Goal: Transaction & Acquisition: Book appointment/travel/reservation

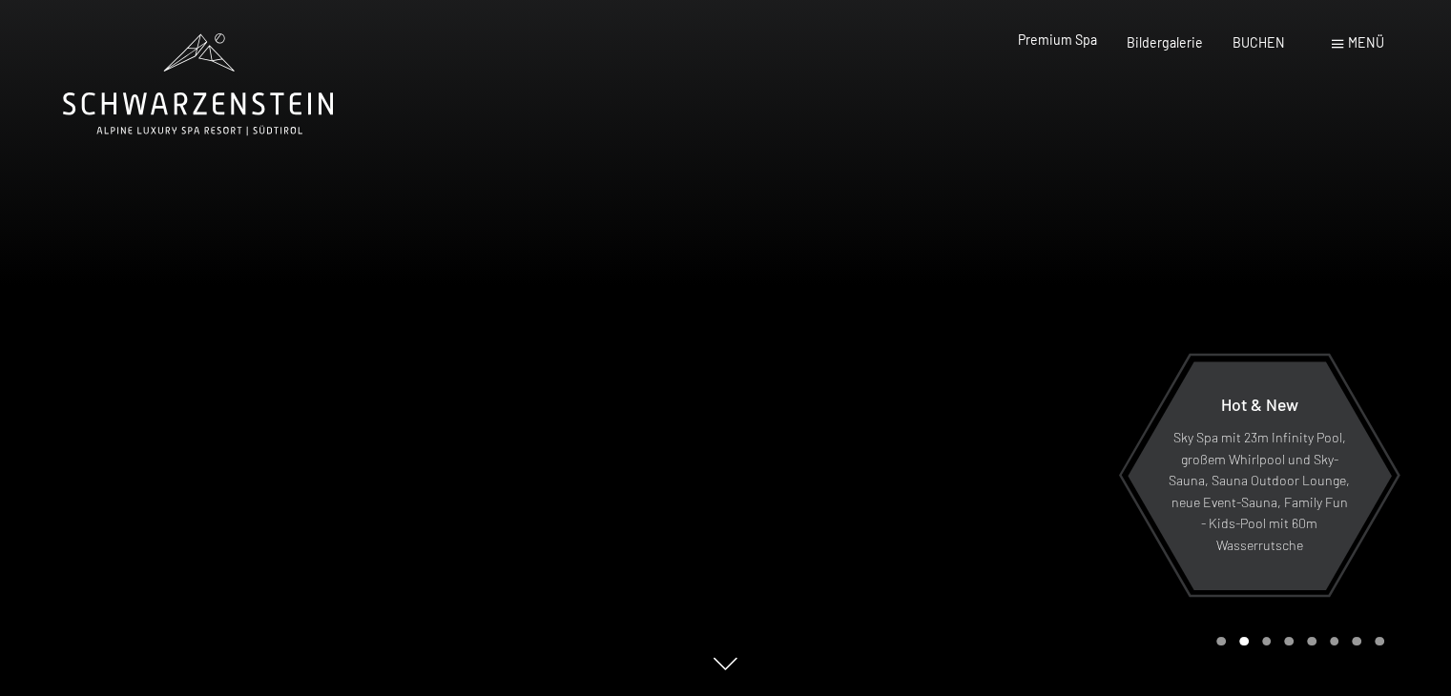
click at [1076, 45] on span "Premium Spa" at bounding box center [1057, 39] width 79 height 16
click at [1048, 42] on span "Premium Spa" at bounding box center [1057, 39] width 79 height 16
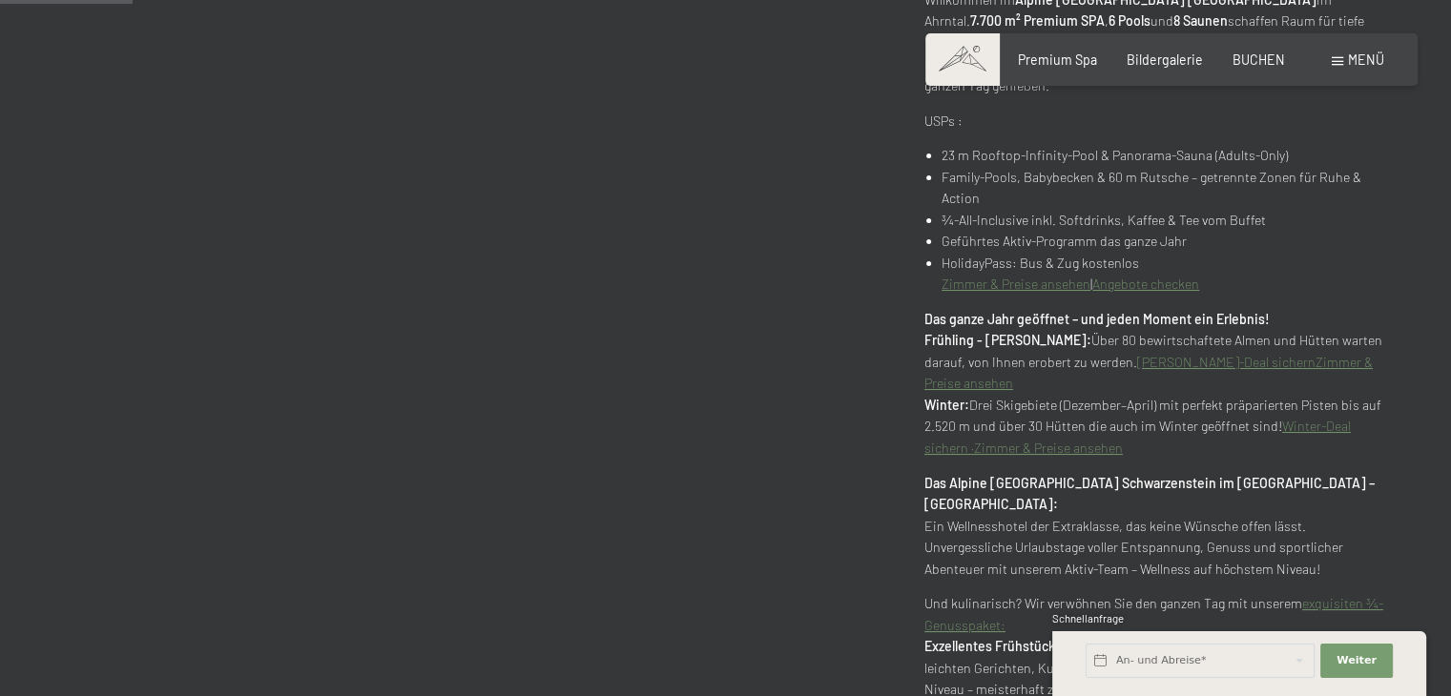
scroll to position [954, 0]
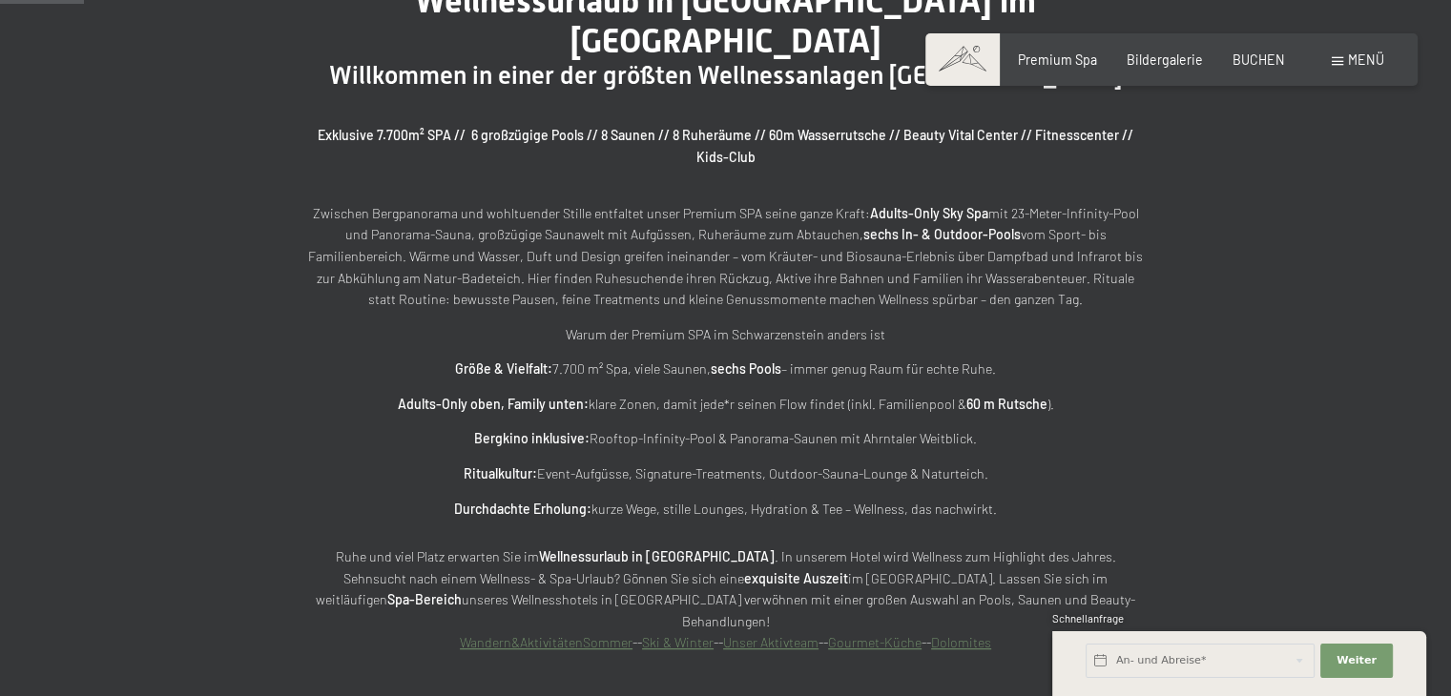
scroll to position [858, 0]
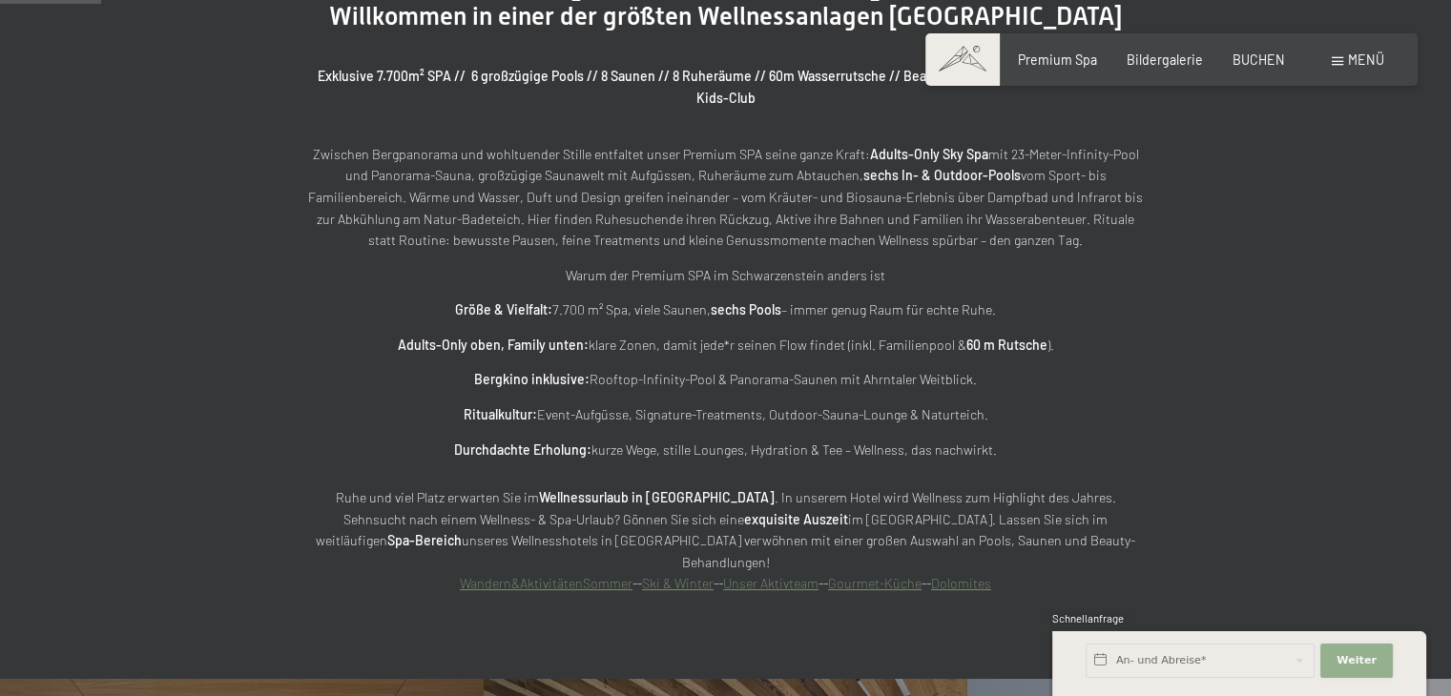
click at [1362, 662] on span "Weiter" at bounding box center [1356, 660] width 40 height 15
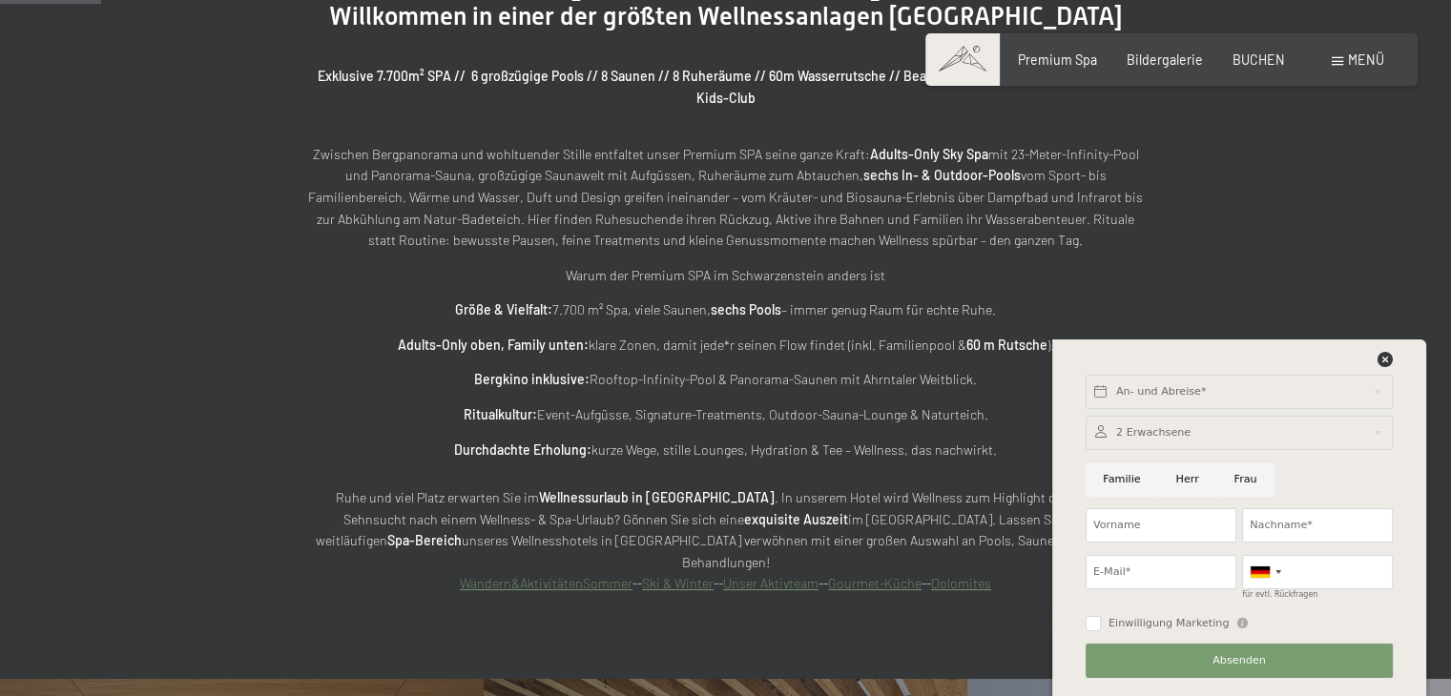
click at [1393, 349] on div "An- und Abreise* Weiter Adressfelder ausblenden 2 Erwachsene 2 Erwachsene Älter…" at bounding box center [1239, 518] width 332 height 357
click at [1387, 360] on icon at bounding box center [1384, 359] width 15 height 15
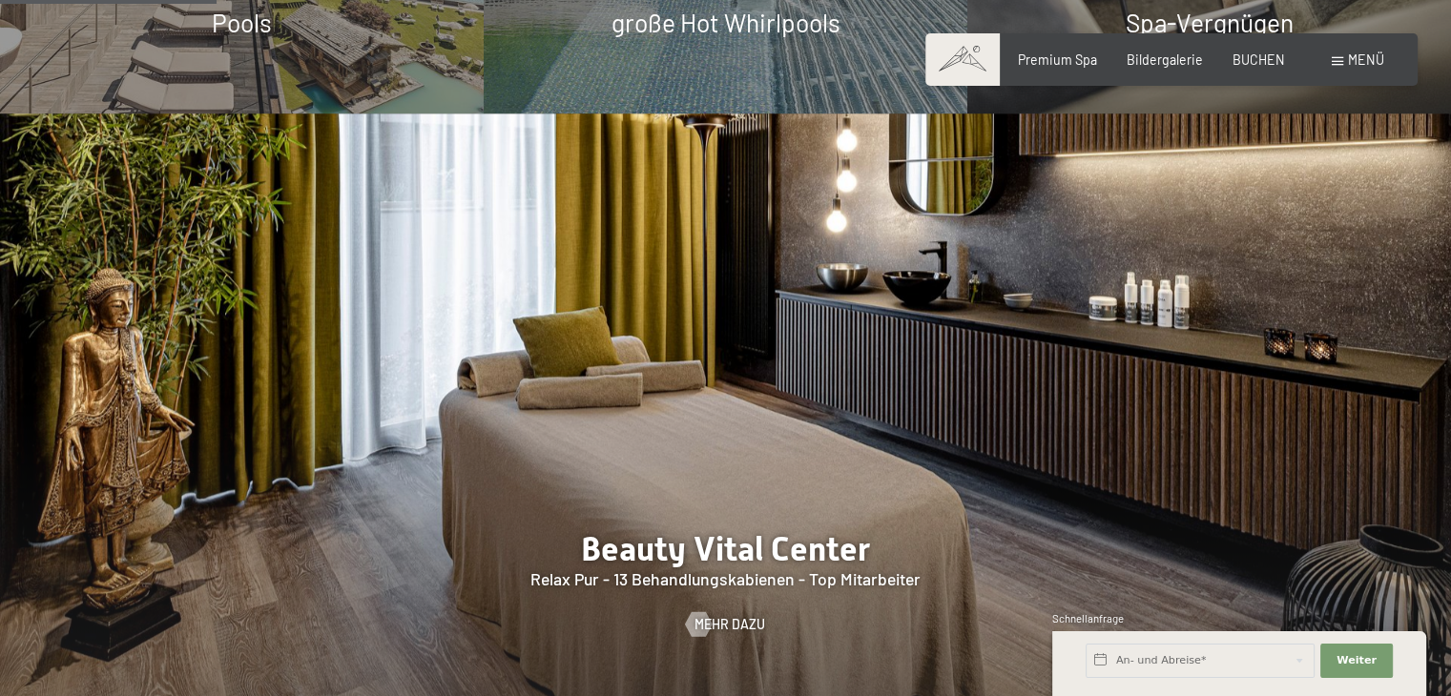
scroll to position [1431, 0]
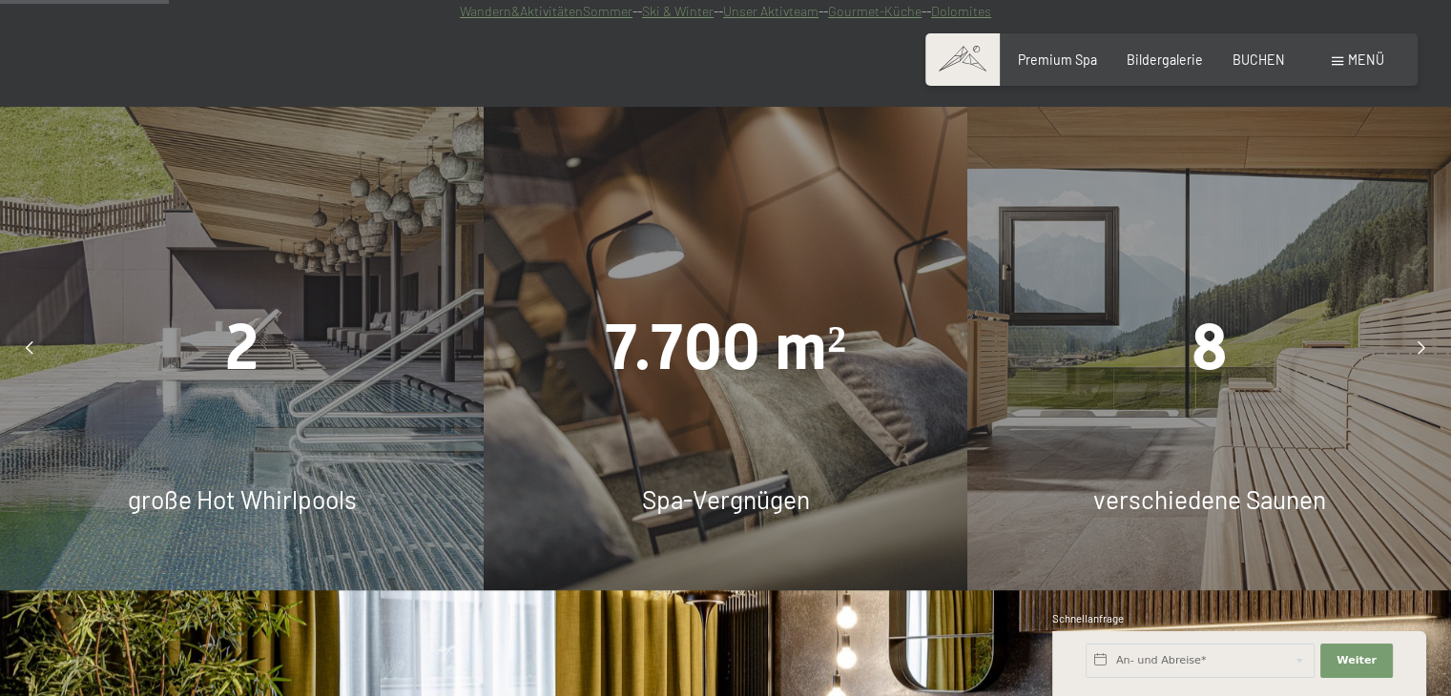
click at [1251, 304] on div "8" at bounding box center [1209, 349] width 484 height 90
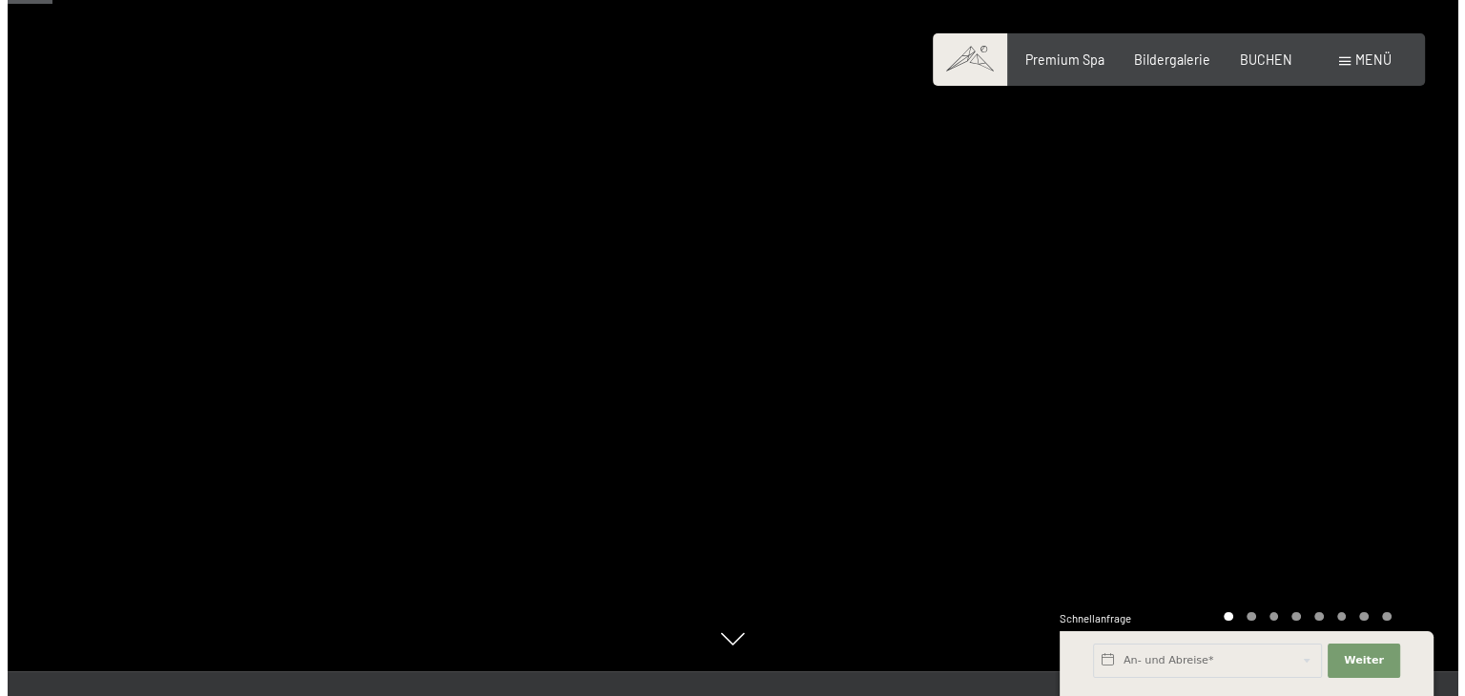
scroll to position [0, 0]
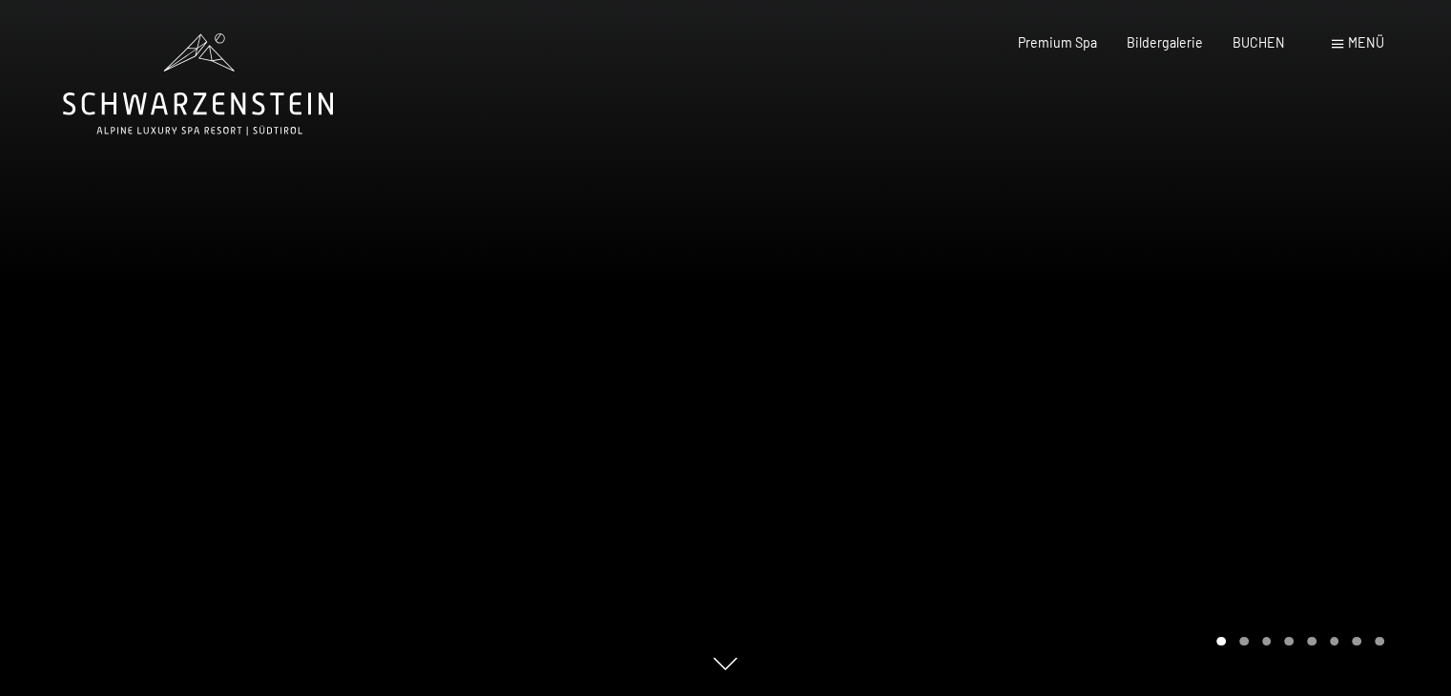
click at [1341, 44] on span at bounding box center [1336, 44] width 11 height 9
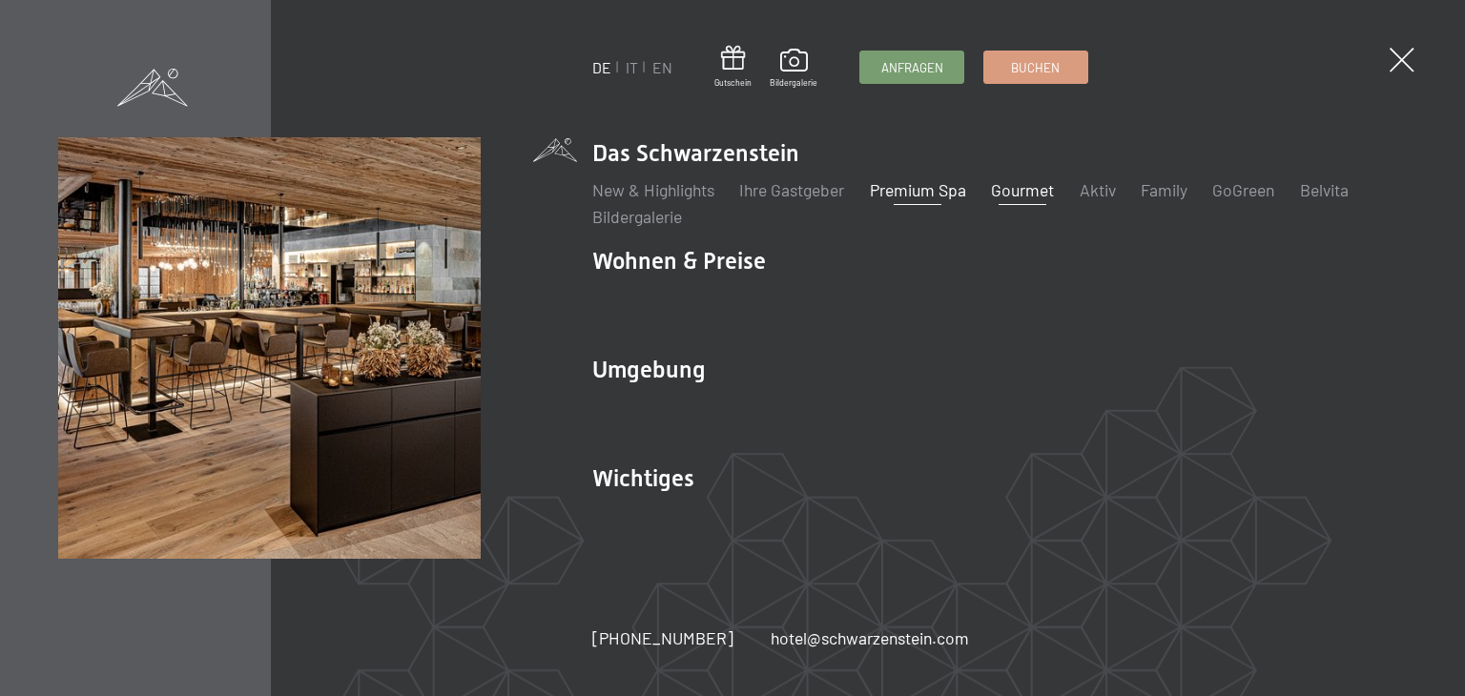
click at [1022, 196] on link "Gourmet" at bounding box center [1022, 189] width 63 height 21
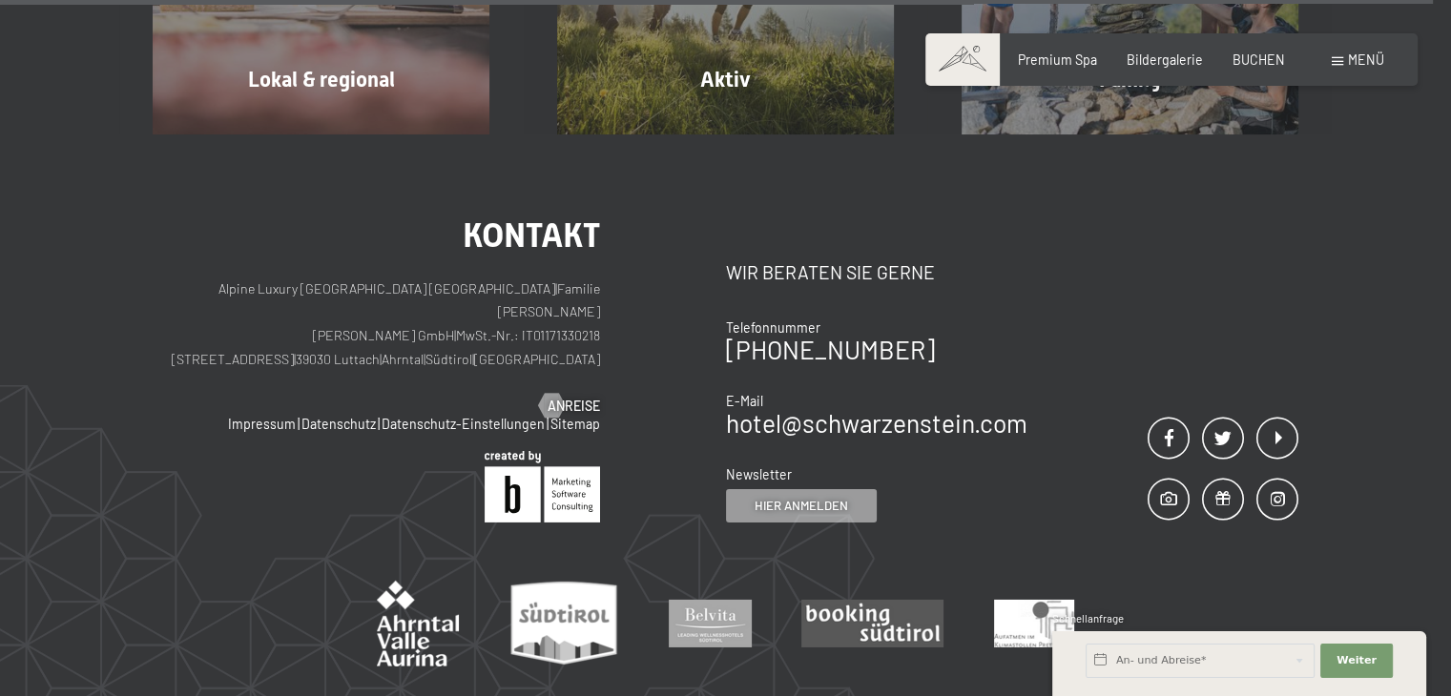
scroll to position [6295, 0]
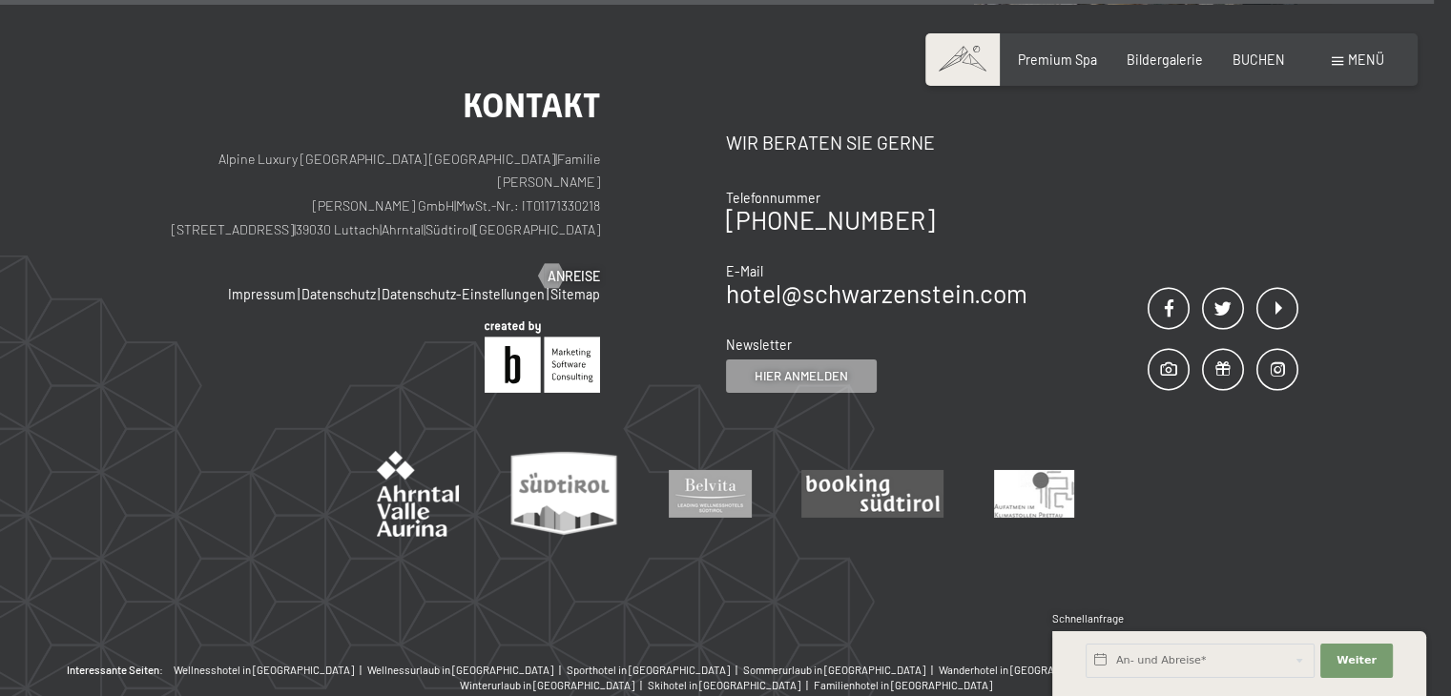
click at [1367, 59] on span "Menü" at bounding box center [1366, 60] width 36 height 16
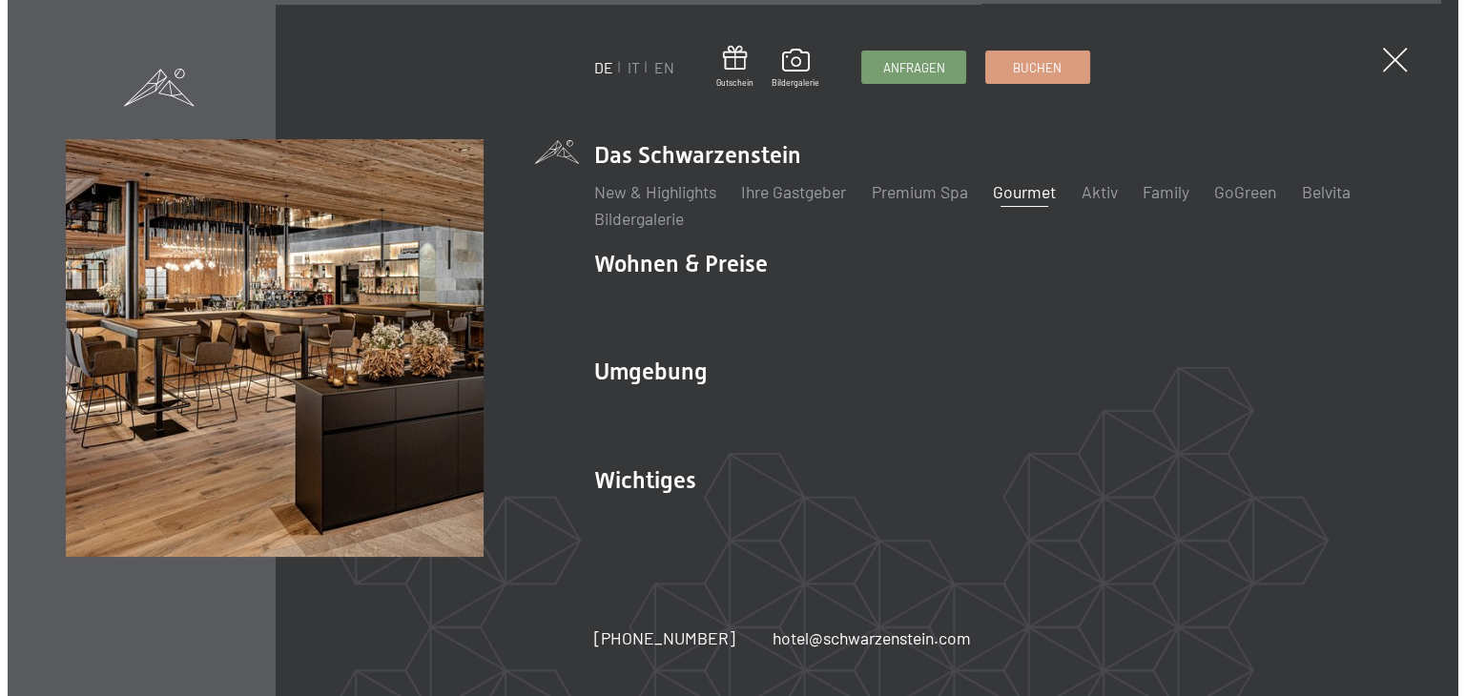
scroll to position [6320, 0]
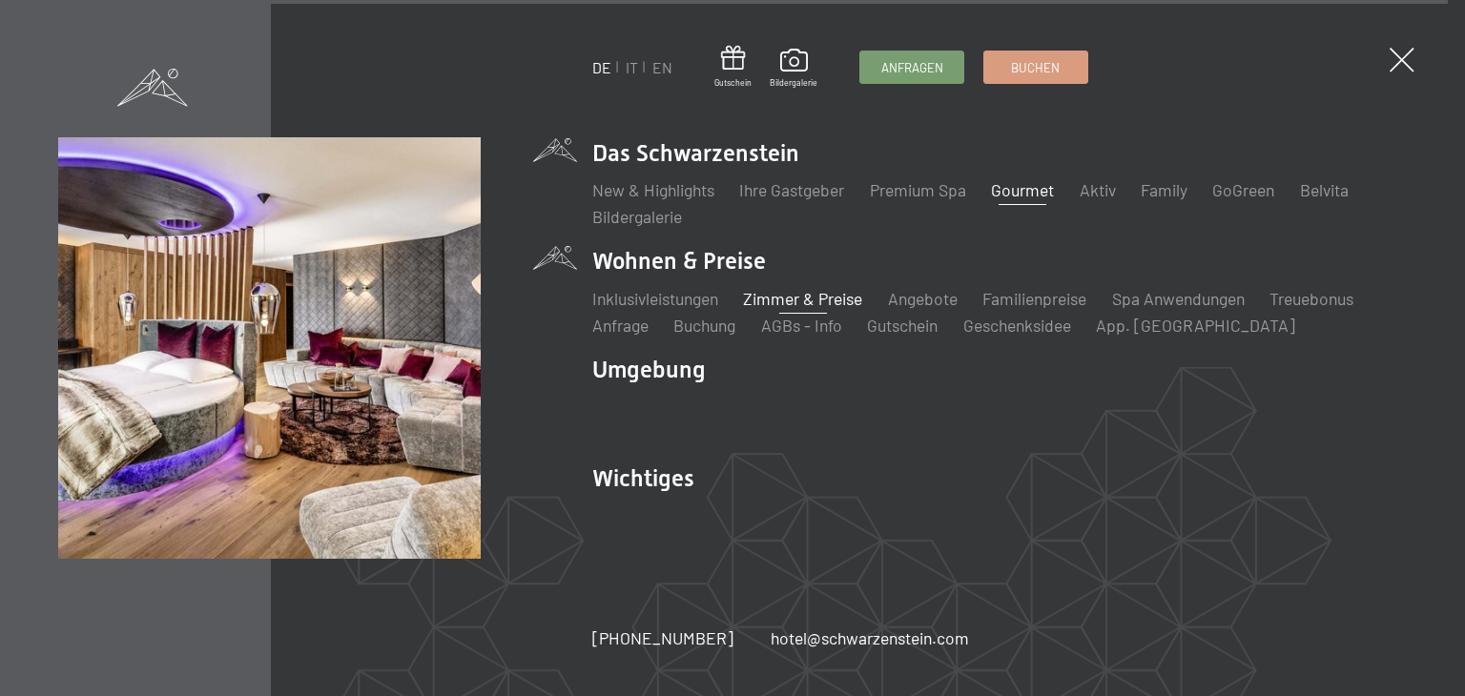
click at [803, 300] on link "Zimmer & Preise" at bounding box center [802, 298] width 119 height 21
click at [934, 300] on link "Angebote" at bounding box center [923, 298] width 70 height 21
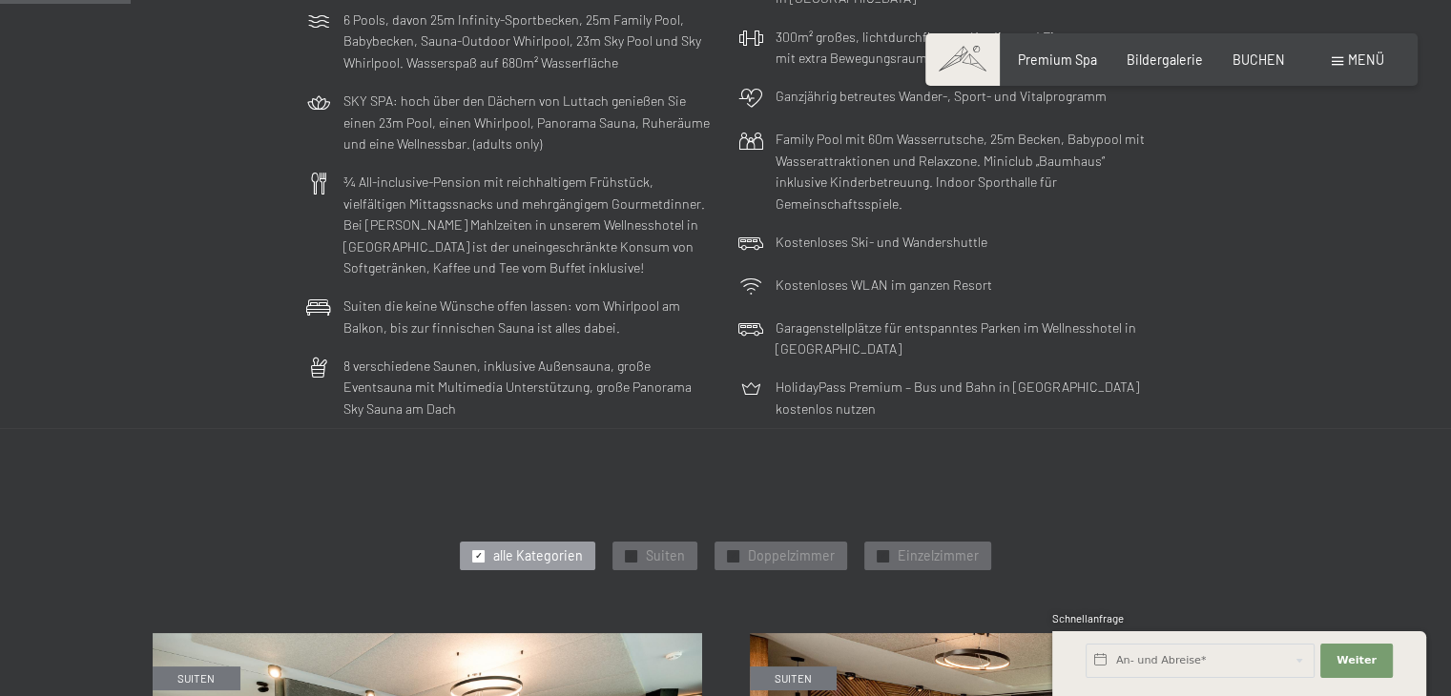
scroll to position [477, 0]
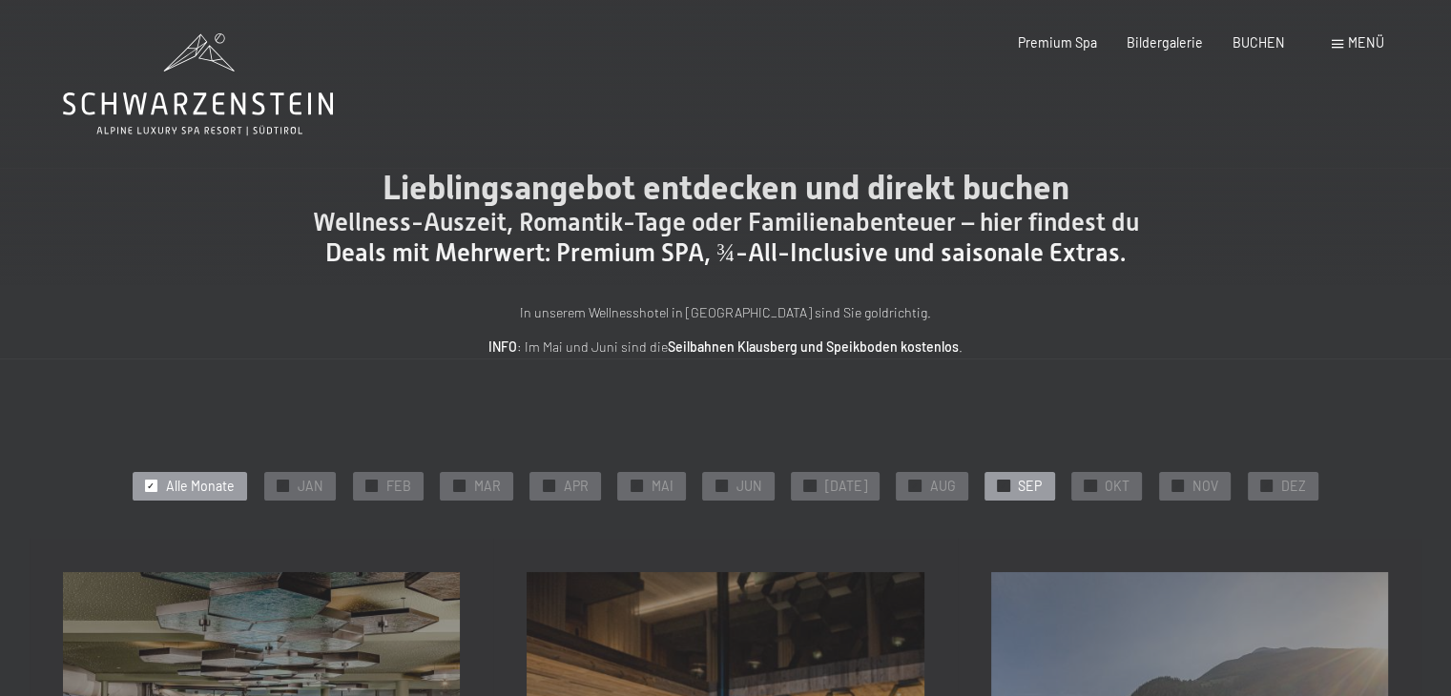
click at [1018, 482] on span "SEP" at bounding box center [1030, 486] width 24 height 19
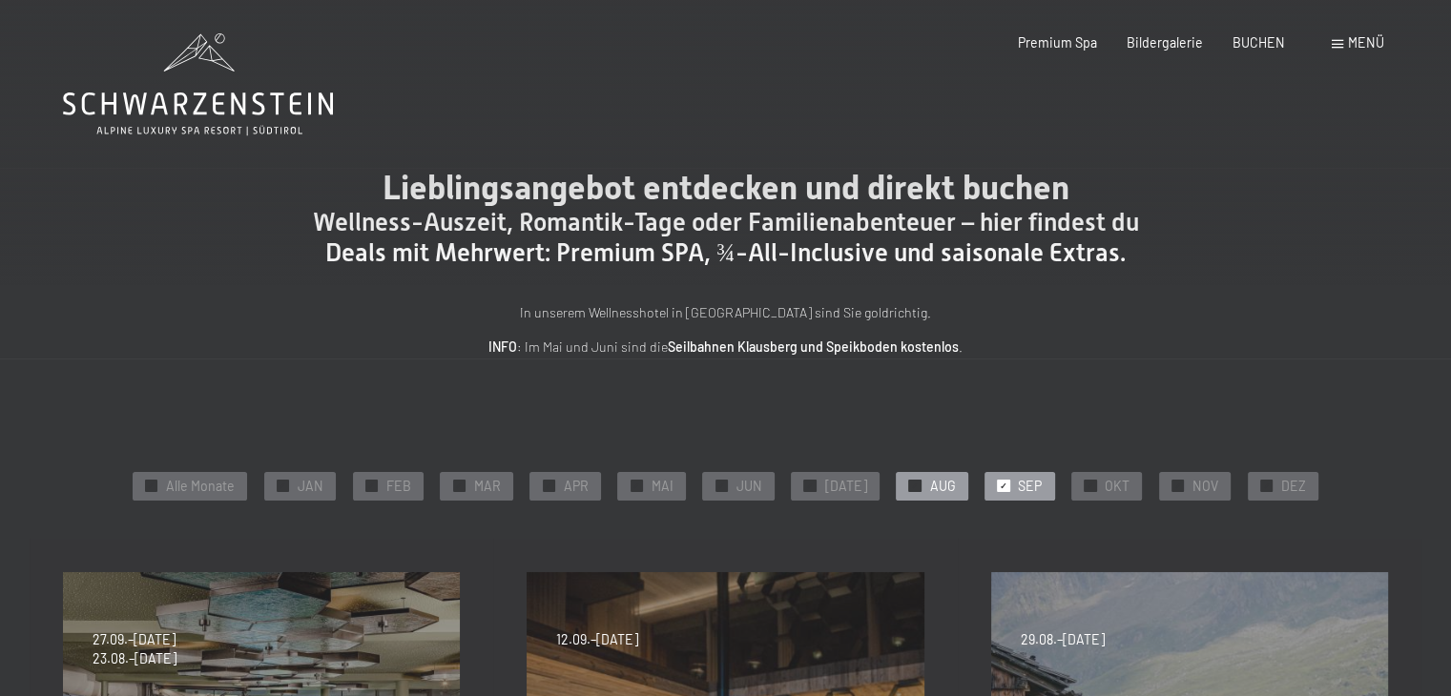
click at [929, 485] on span "AUG" at bounding box center [942, 486] width 26 height 19
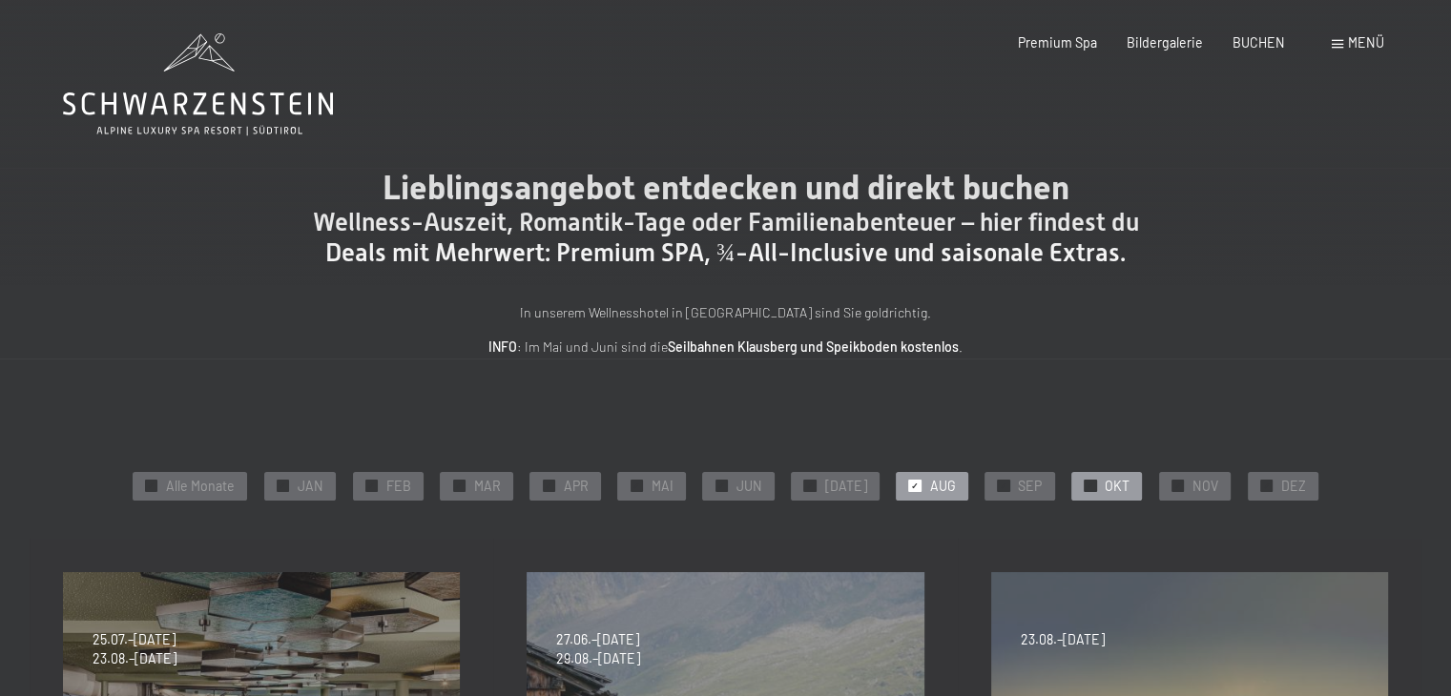
click at [1104, 483] on span "OKT" at bounding box center [1116, 486] width 25 height 19
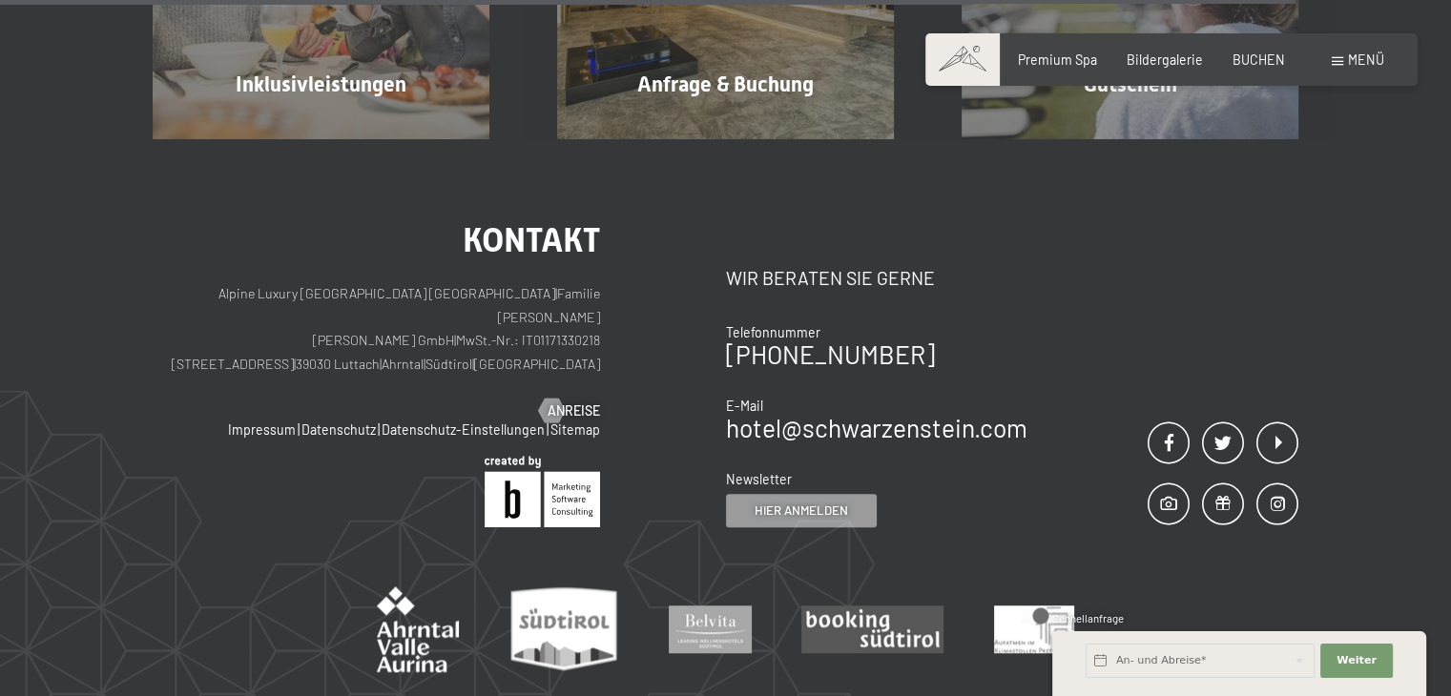
scroll to position [1431, 0]
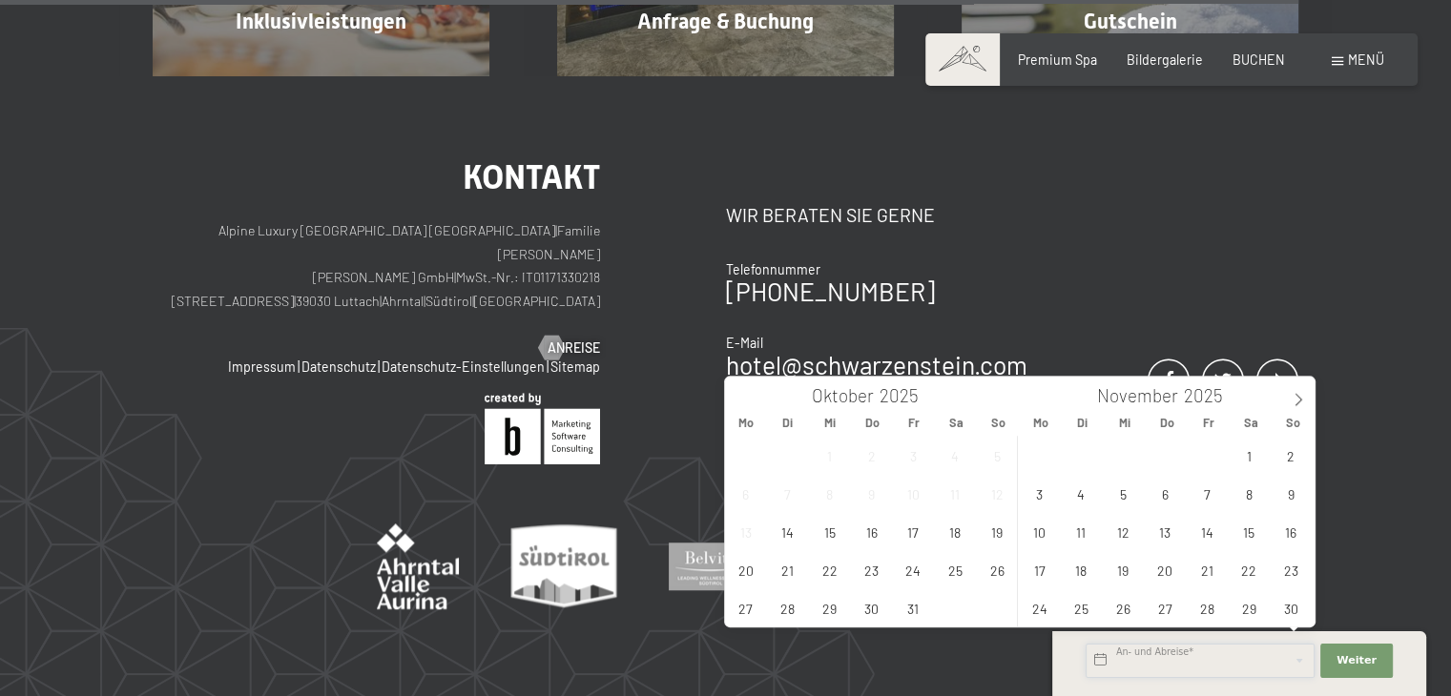
click at [1125, 659] on input "text" at bounding box center [1199, 661] width 229 height 34
click at [1299, 396] on icon at bounding box center [1297, 399] width 13 height 13
type input "2026"
click at [1299, 396] on icon at bounding box center [1297, 399] width 13 height 13
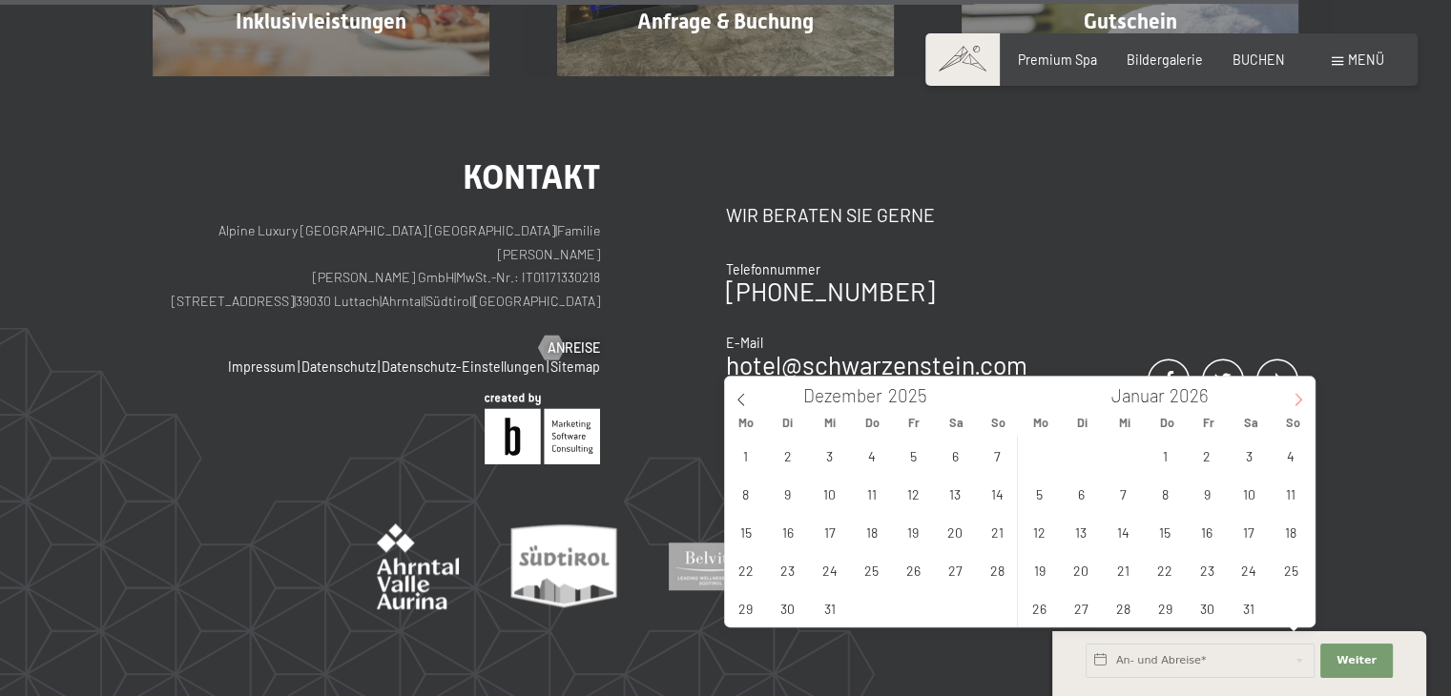
type input "2026"
click at [1299, 396] on icon at bounding box center [1297, 399] width 13 height 13
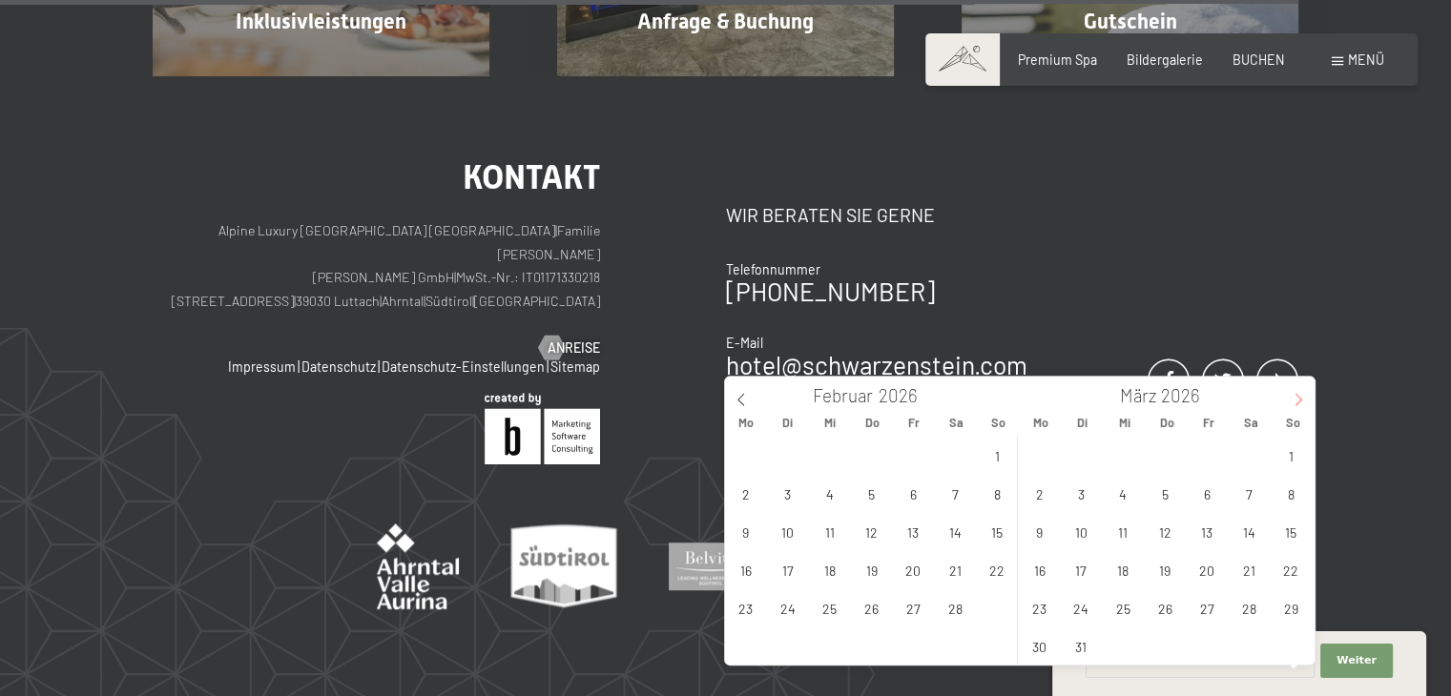
click at [1299, 396] on icon at bounding box center [1297, 399] width 13 height 13
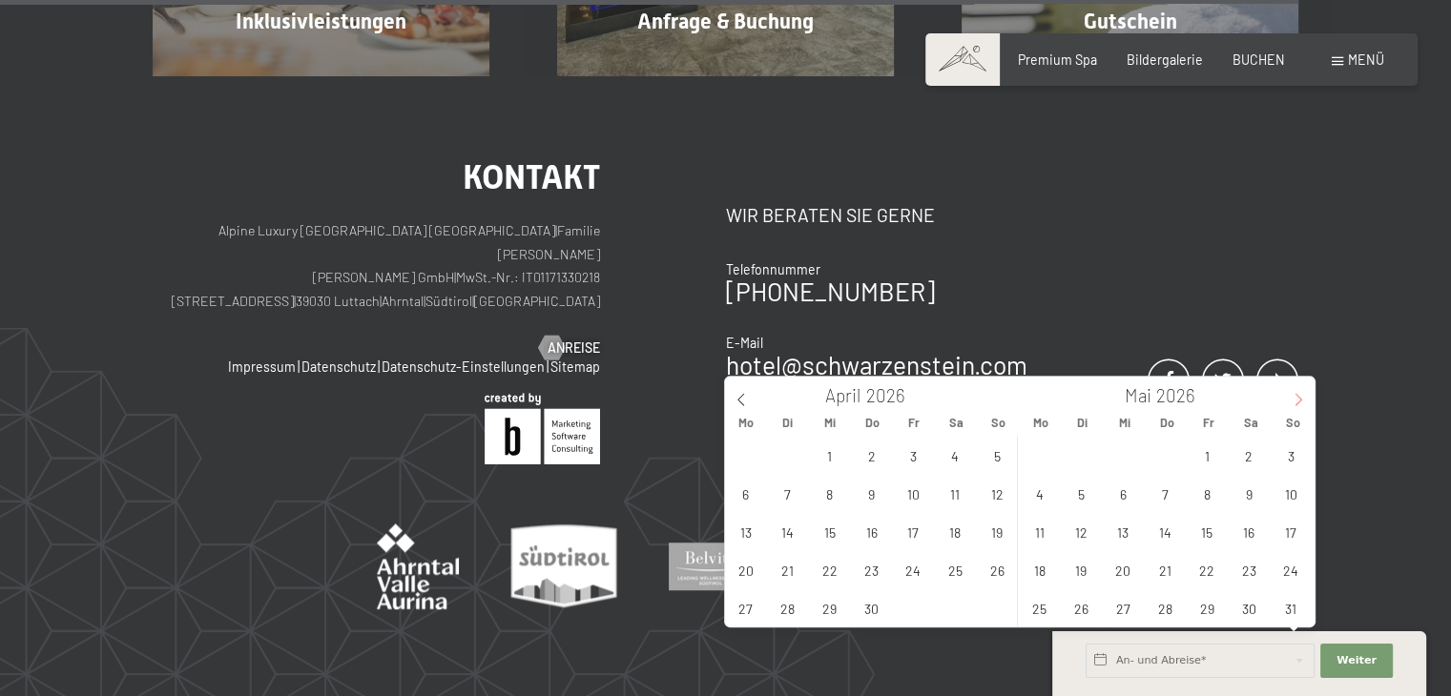
click at [1299, 396] on icon at bounding box center [1297, 399] width 13 height 13
click at [1293, 396] on icon at bounding box center [1297, 399] width 13 height 13
click at [1293, 398] on icon at bounding box center [1297, 399] width 13 height 13
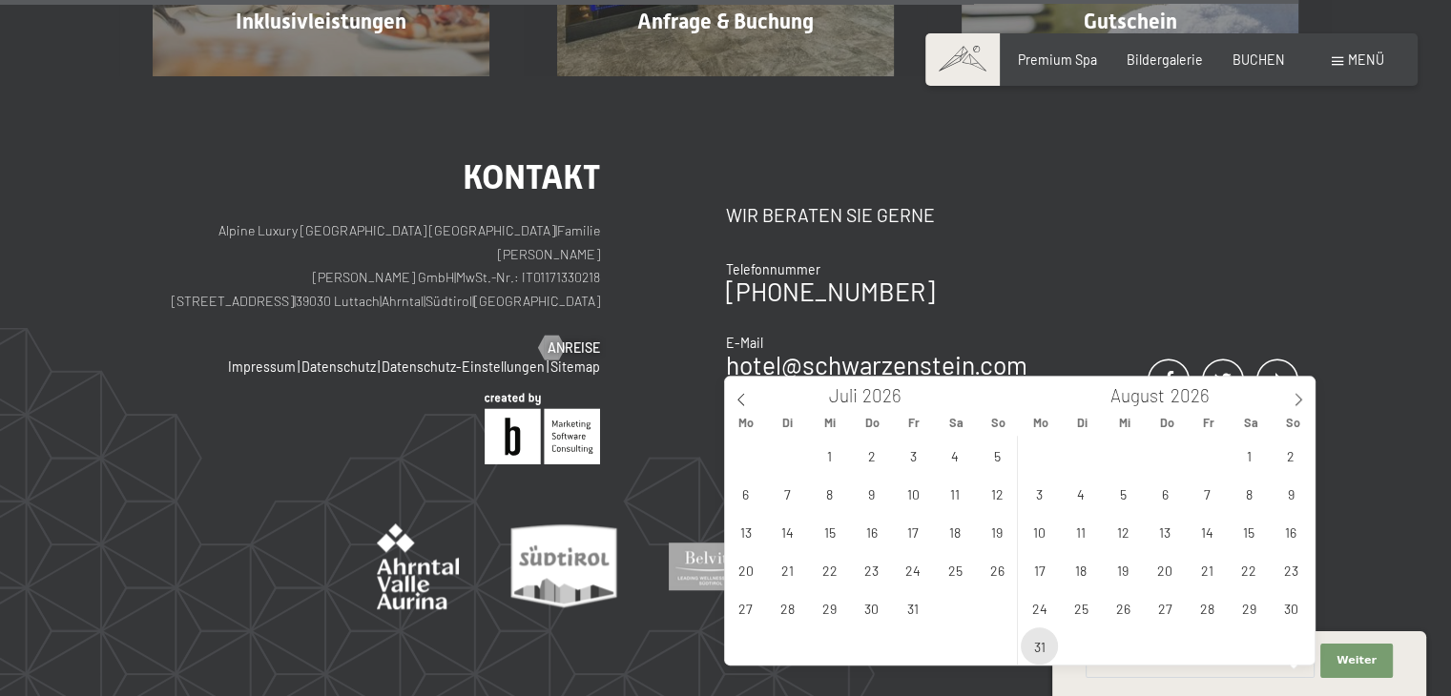
click at [1042, 644] on span "31" at bounding box center [1039, 646] width 37 height 37
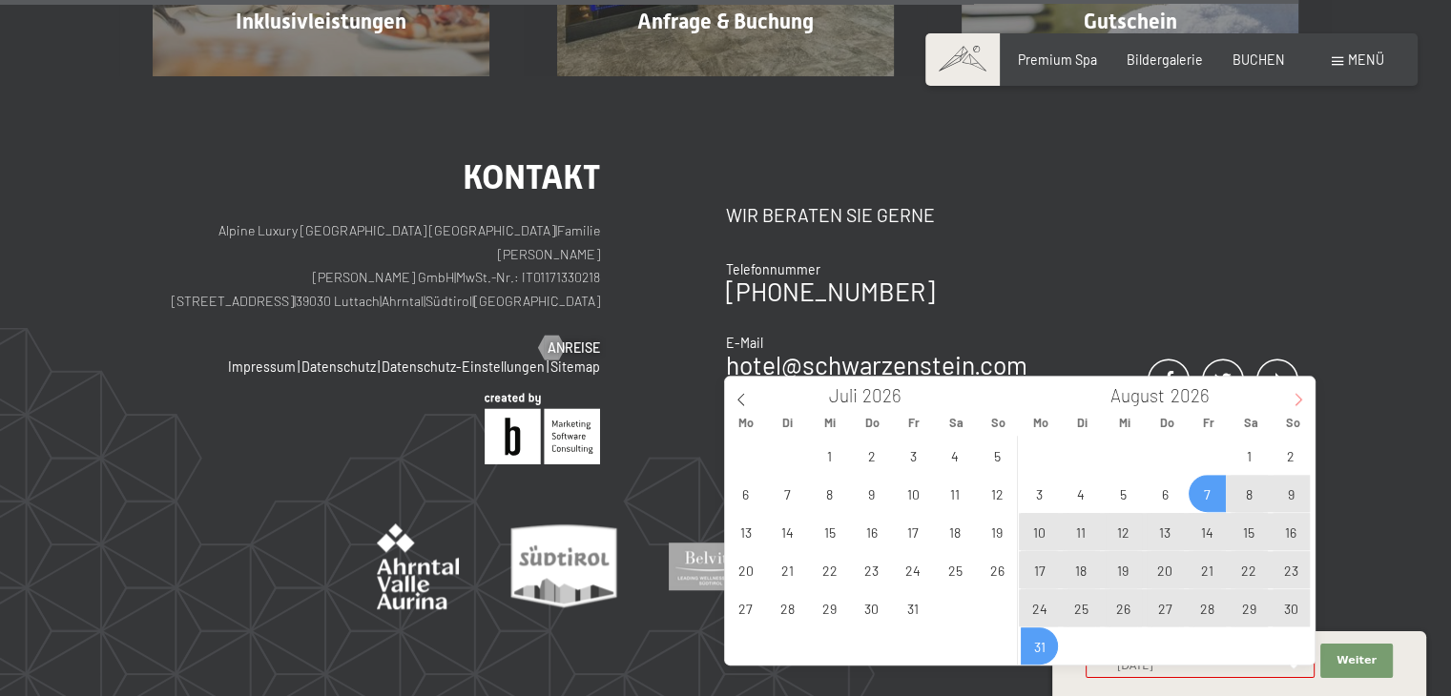
click at [1304, 397] on icon at bounding box center [1297, 399] width 13 height 13
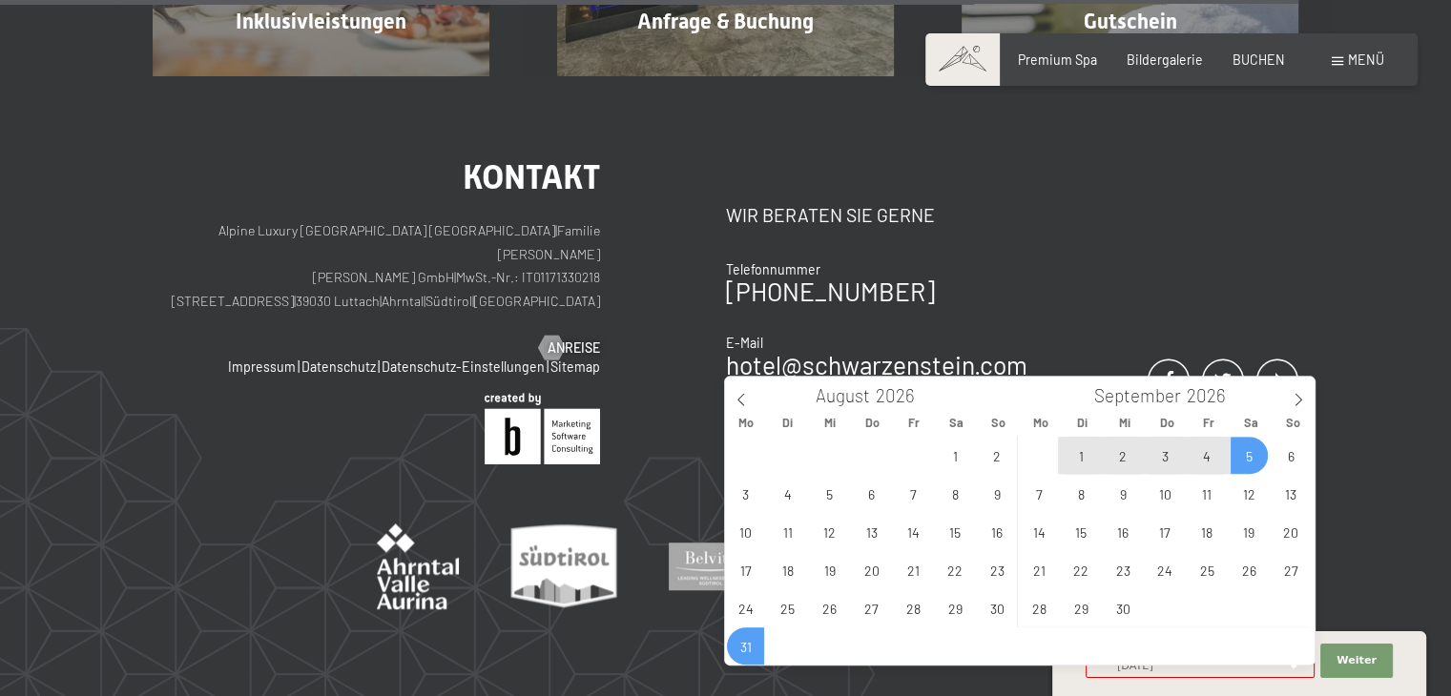
click at [1249, 456] on span "5" at bounding box center [1248, 455] width 37 height 37
type input "Mo. 31.08.2026 - Sa. 05.09.2026"
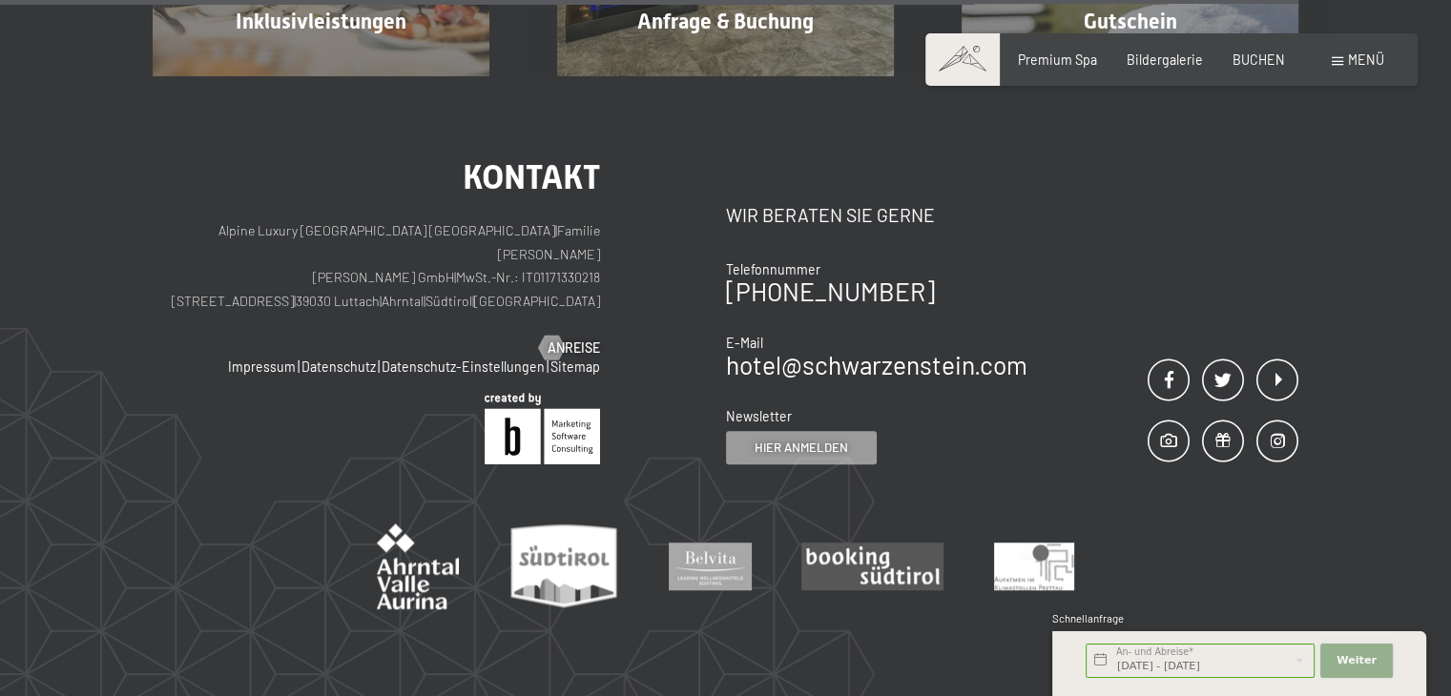
click at [1343, 660] on span "Weiter" at bounding box center [1356, 660] width 40 height 15
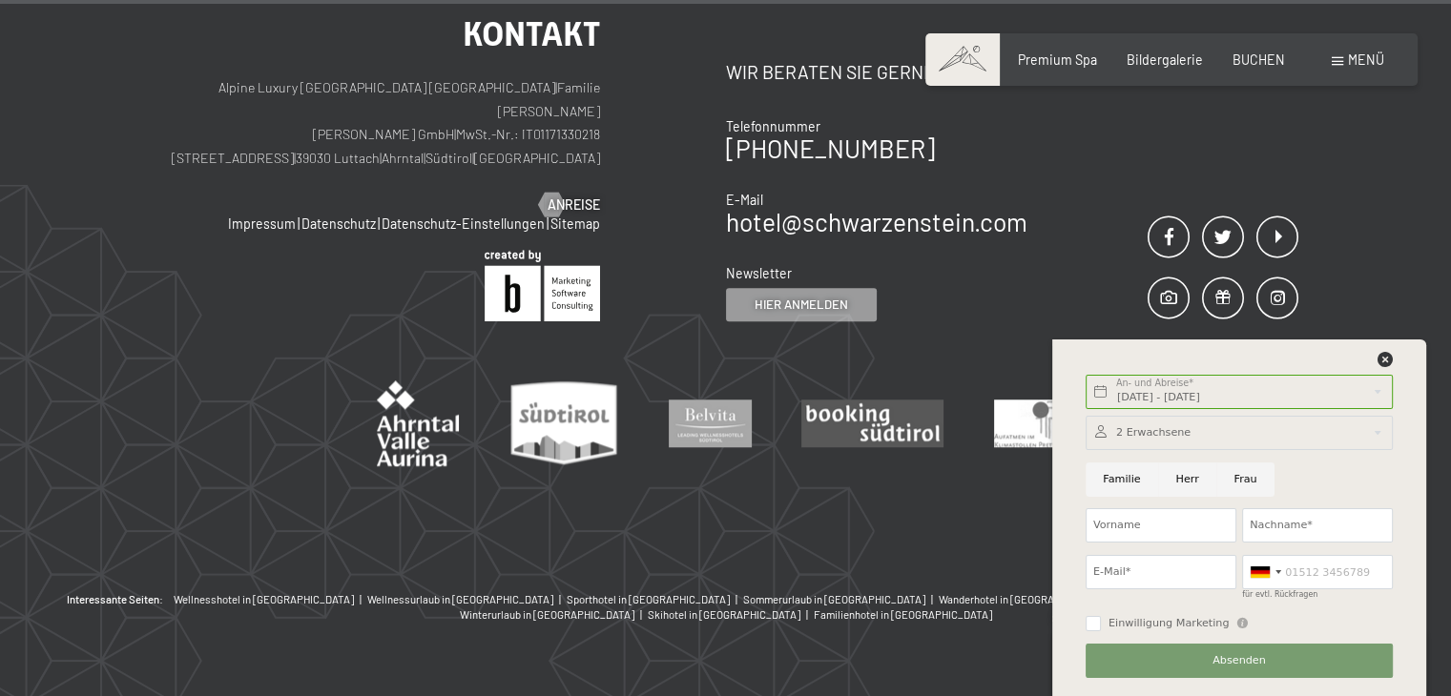
scroll to position [1599, 0]
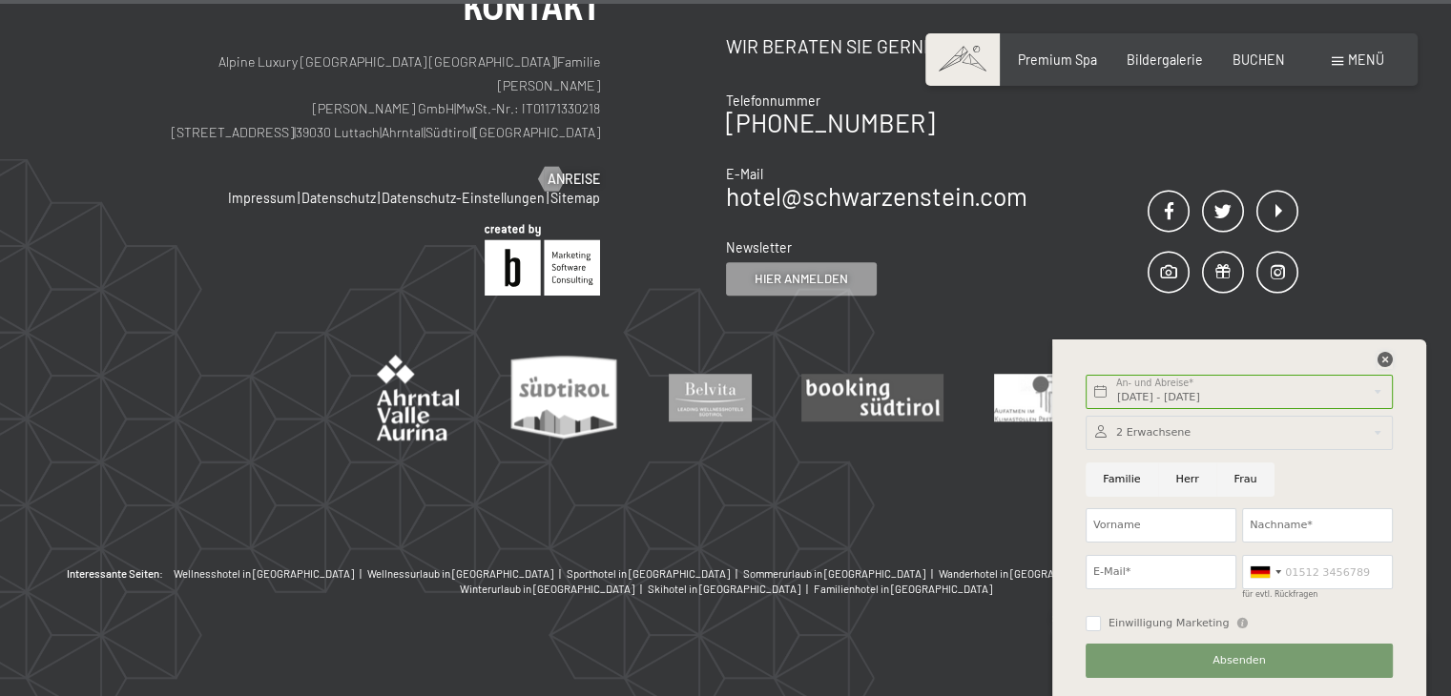
click at [1385, 357] on icon at bounding box center [1384, 359] width 15 height 15
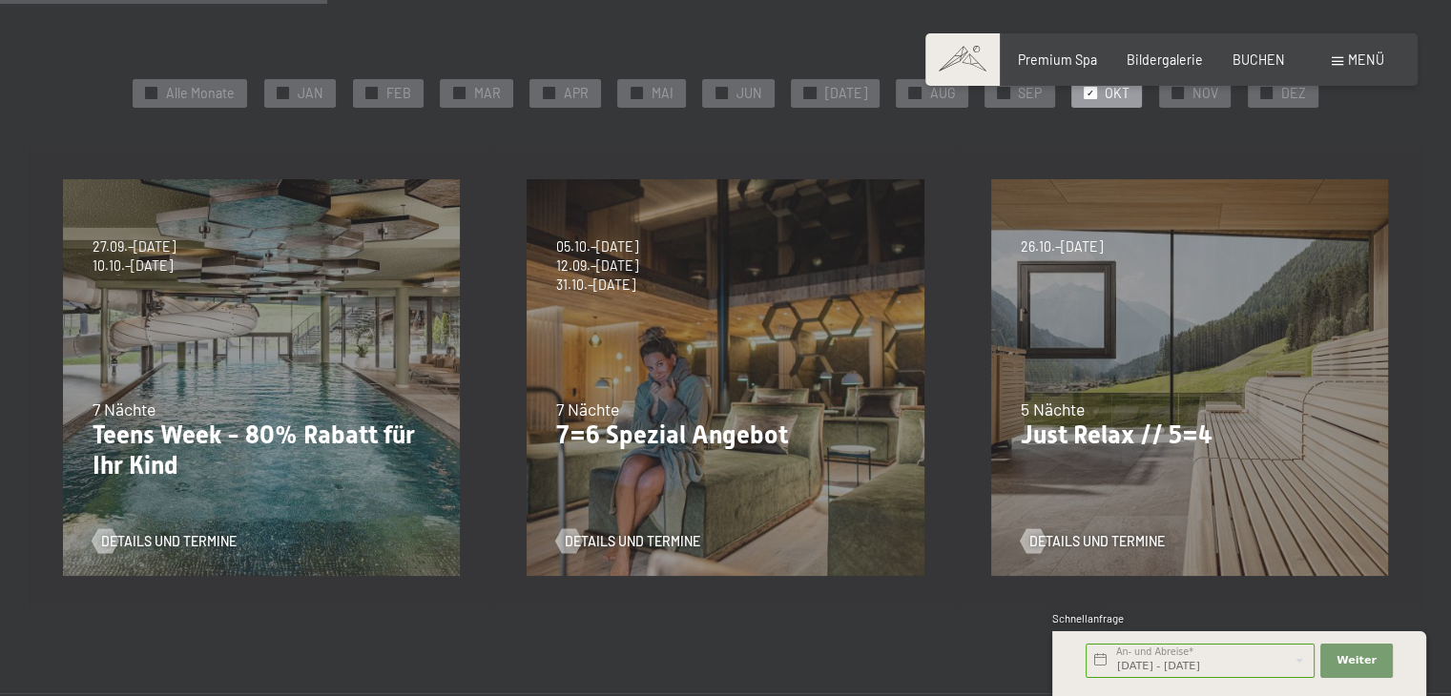
scroll to position [360, 0]
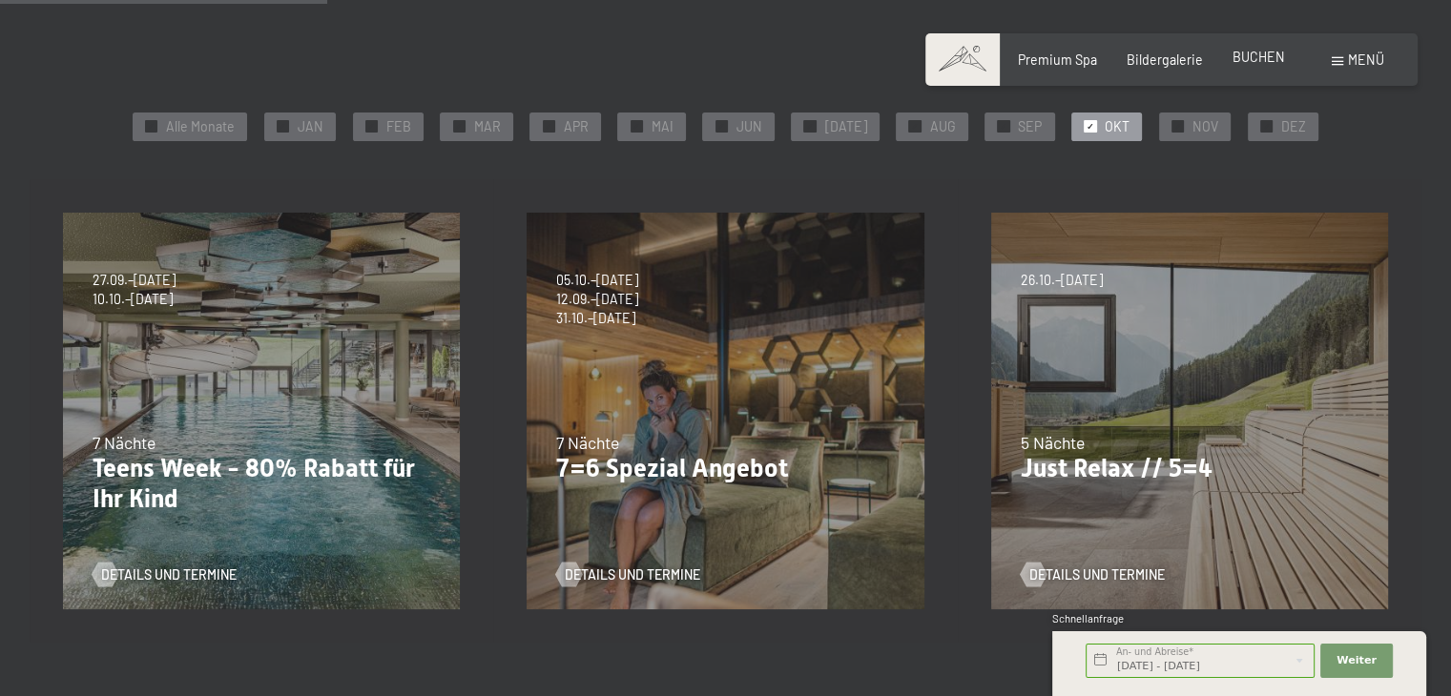
click at [1246, 64] on span "BUCHEN" at bounding box center [1258, 57] width 52 height 16
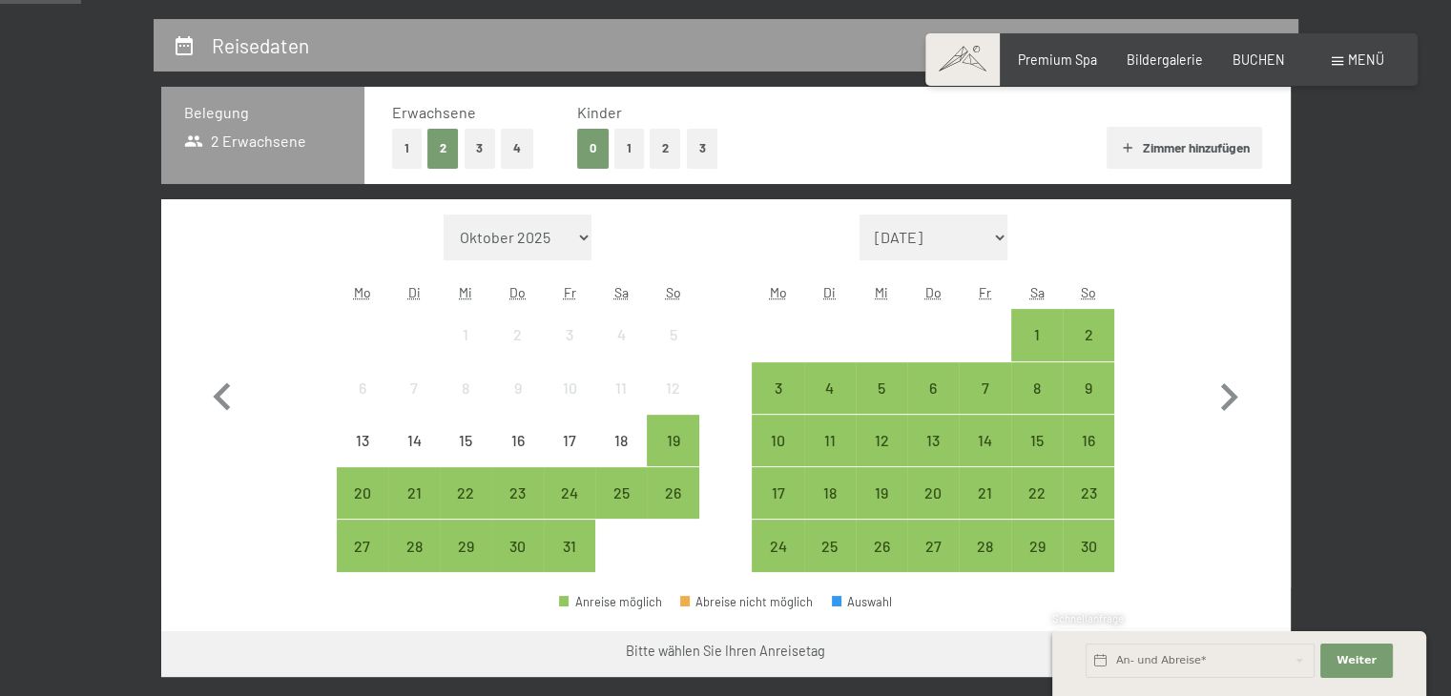
scroll to position [286, 0]
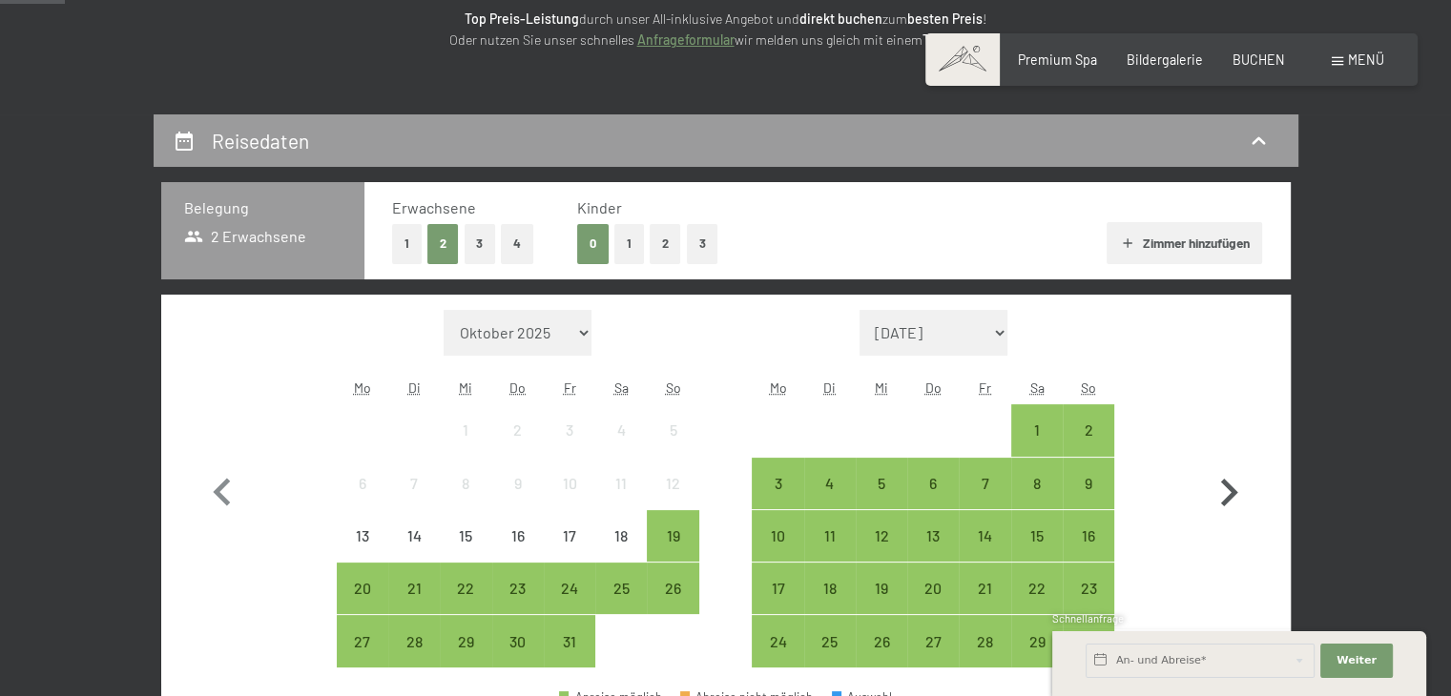
click at [1226, 493] on icon "button" at bounding box center [1228, 492] width 55 height 55
select select "[DATE]"
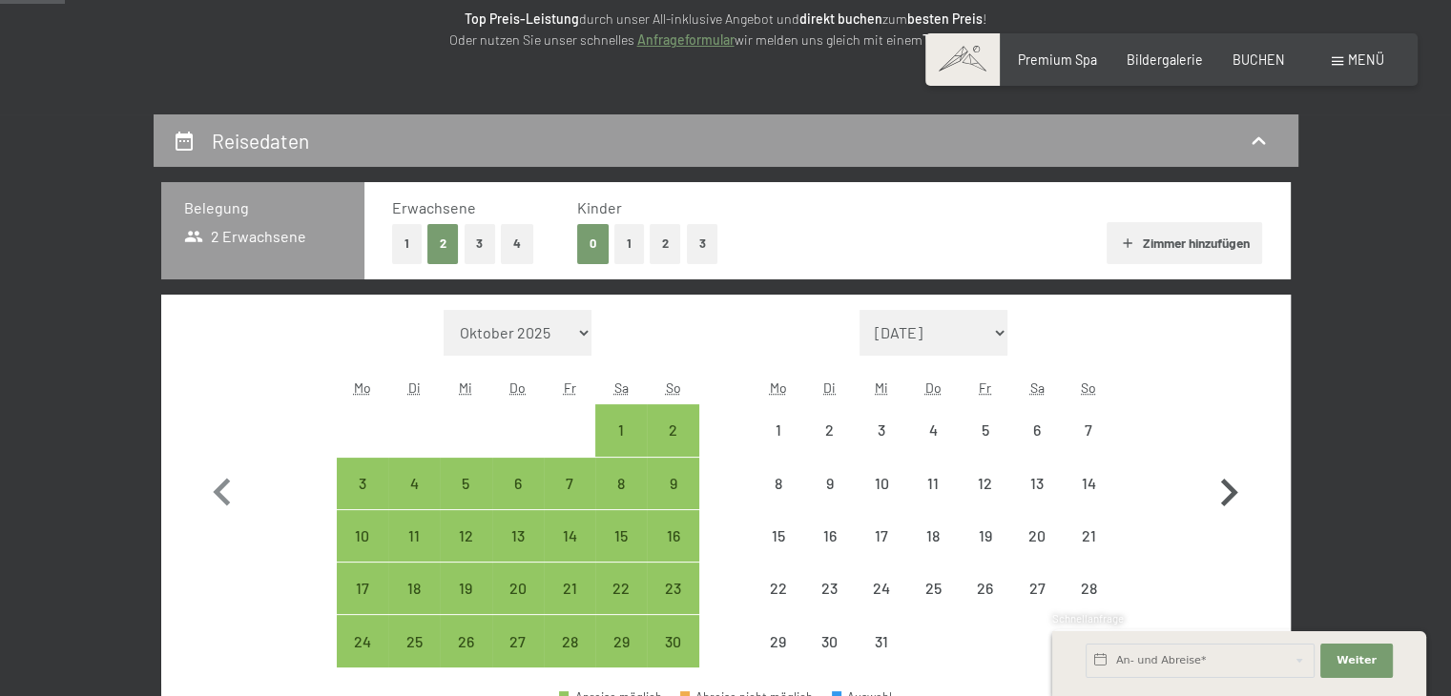
click at [1226, 493] on icon "button" at bounding box center [1228, 492] width 55 height 55
select select "[DATE]"
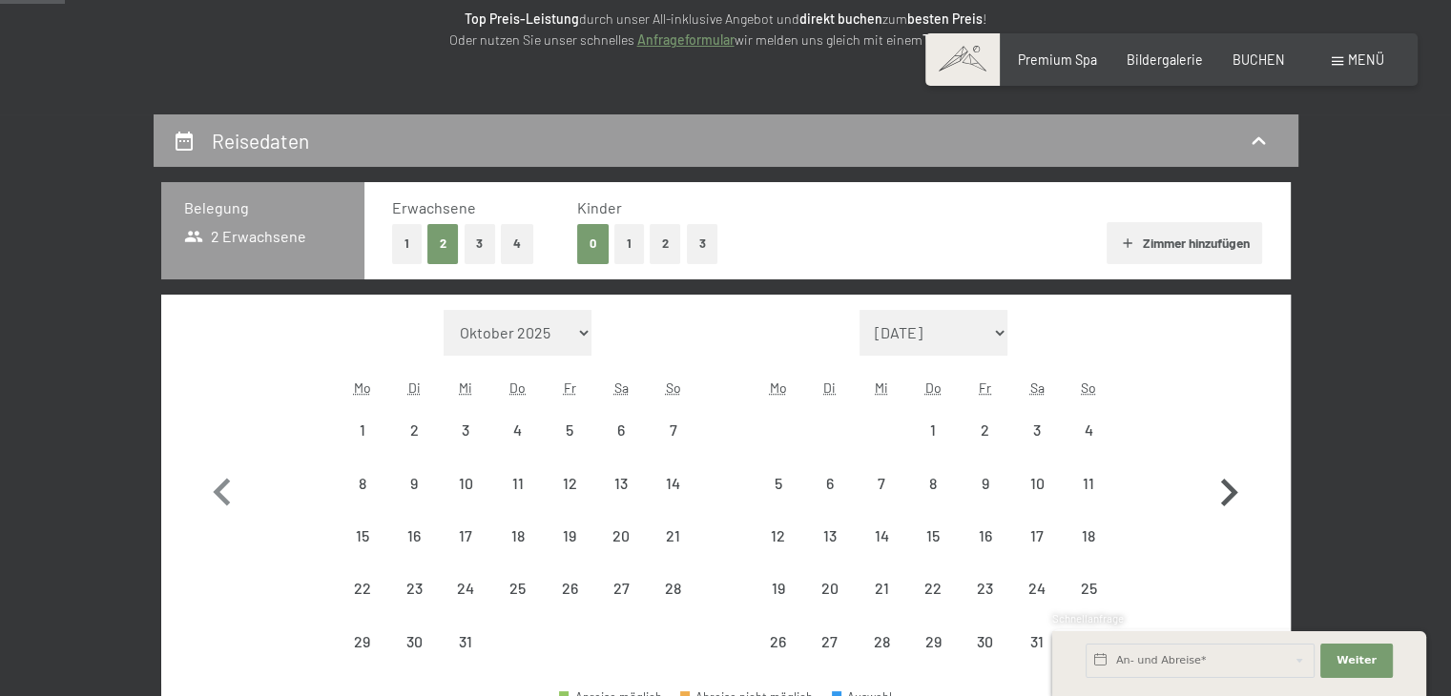
click at [1226, 493] on icon "button" at bounding box center [1228, 492] width 55 height 55
select select "[DATE]"
click at [1226, 493] on icon "button" at bounding box center [1228, 519] width 55 height 55
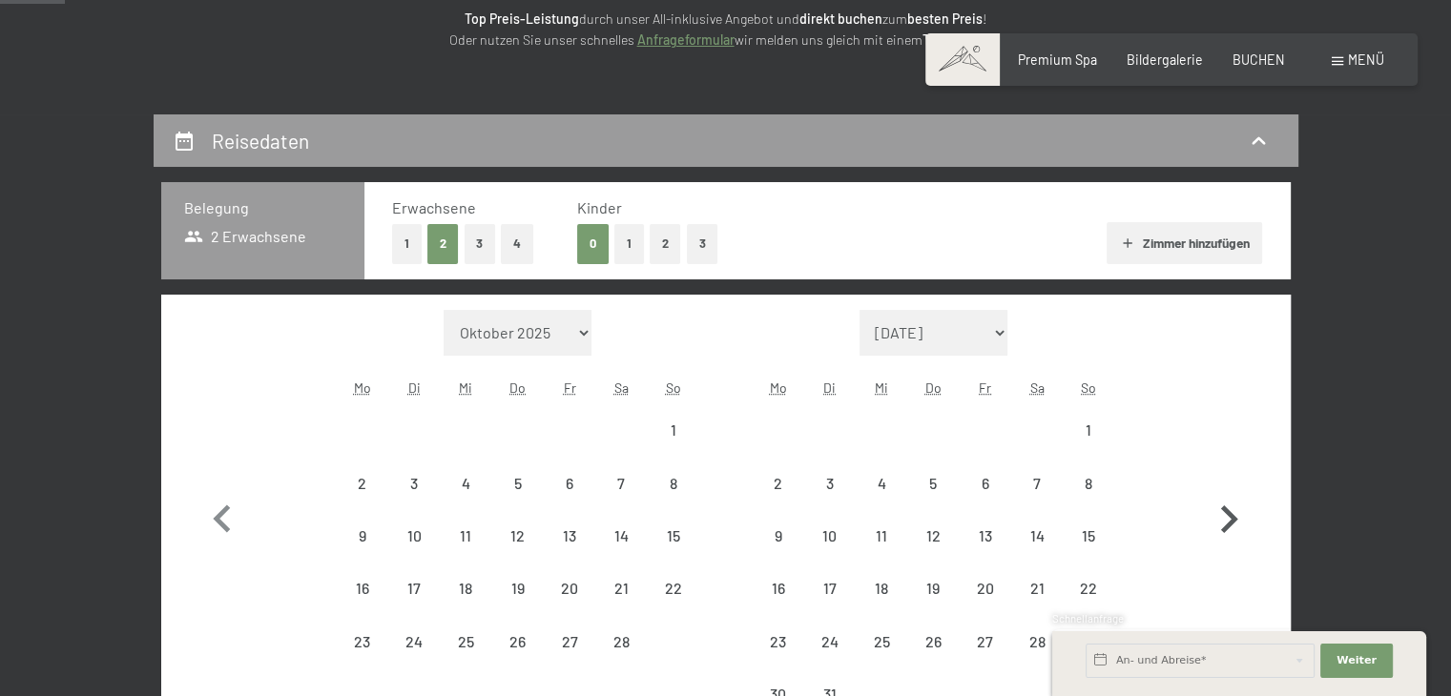
select select "[DATE]"
click at [1226, 493] on icon "button" at bounding box center [1228, 519] width 55 height 55
select select "[DATE]"
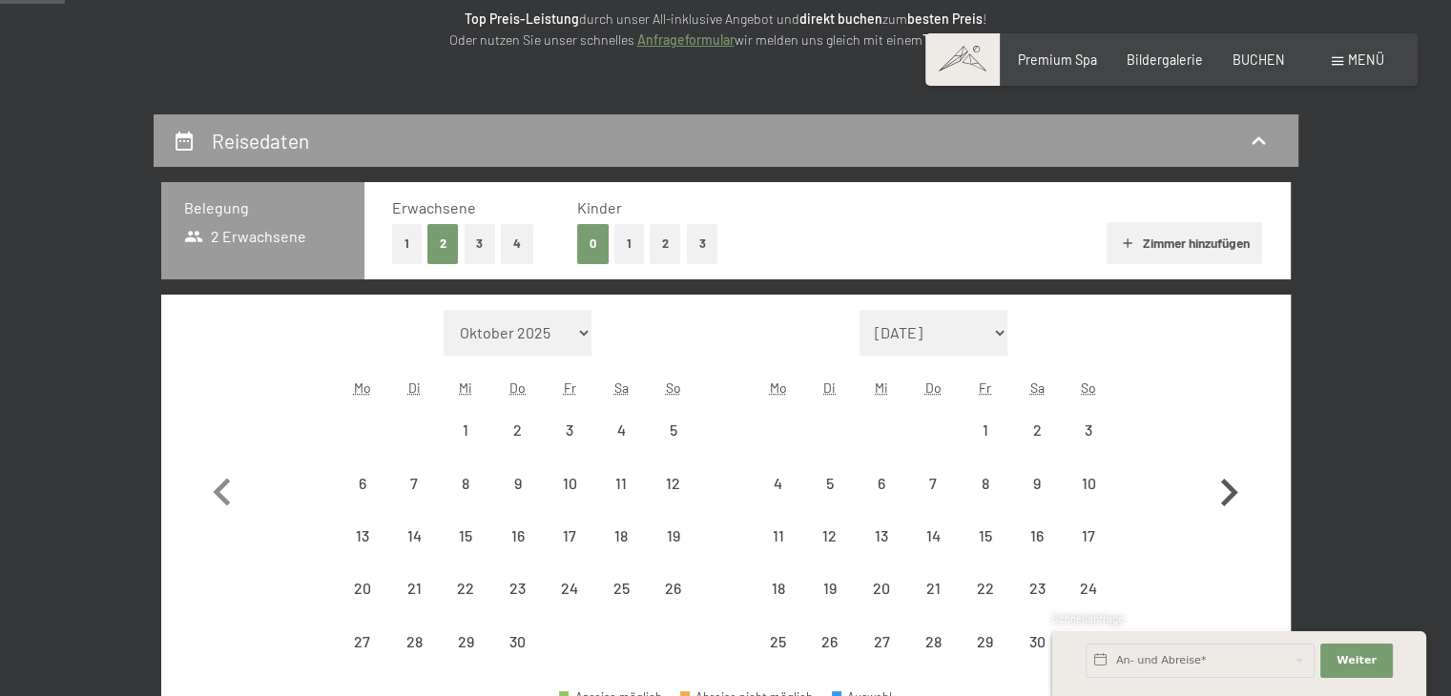
click at [1226, 493] on icon "button" at bounding box center [1228, 492] width 55 height 55
select select "[DATE]"
click at [1226, 493] on icon "button" at bounding box center [1228, 492] width 55 height 55
select select "[DATE]"
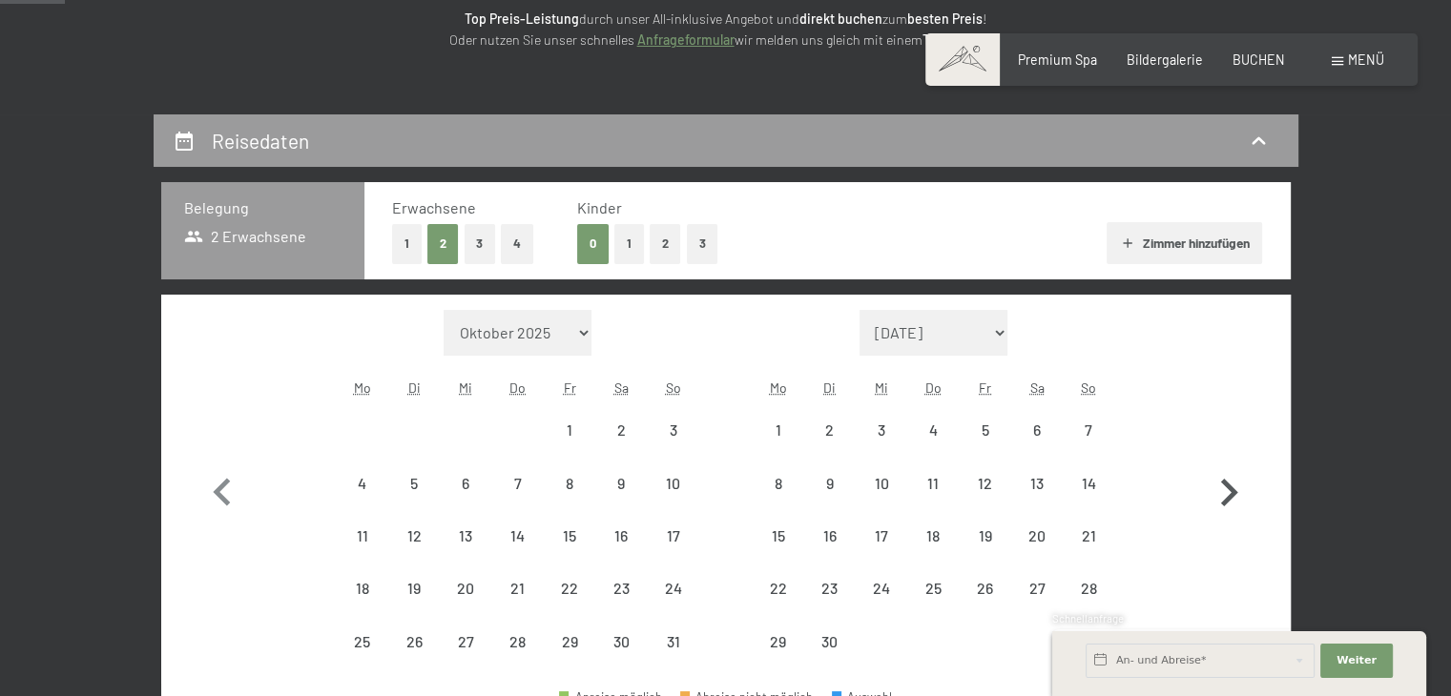
select select "[DATE]"
click at [1226, 493] on icon "button" at bounding box center [1228, 492] width 55 height 55
select select "[DATE]"
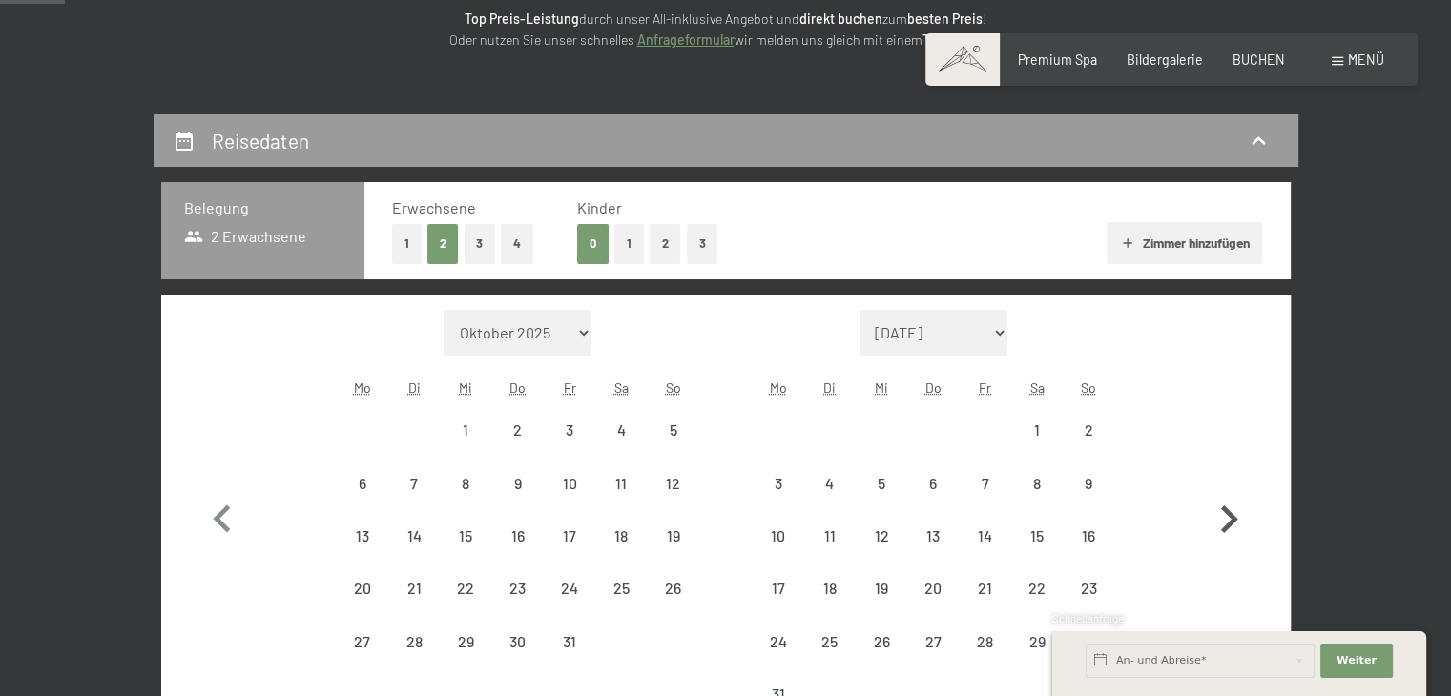
select select "[DATE]"
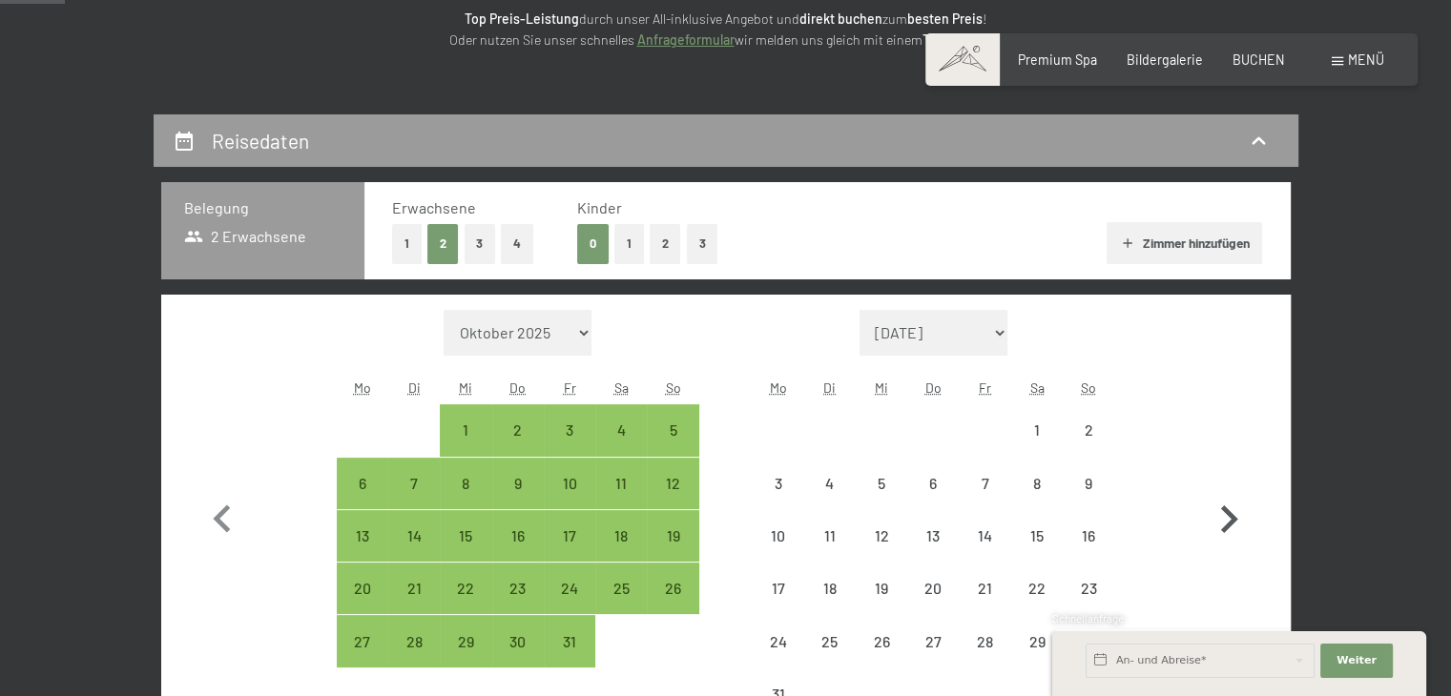
click at [1226, 493] on icon "button" at bounding box center [1228, 519] width 55 height 55
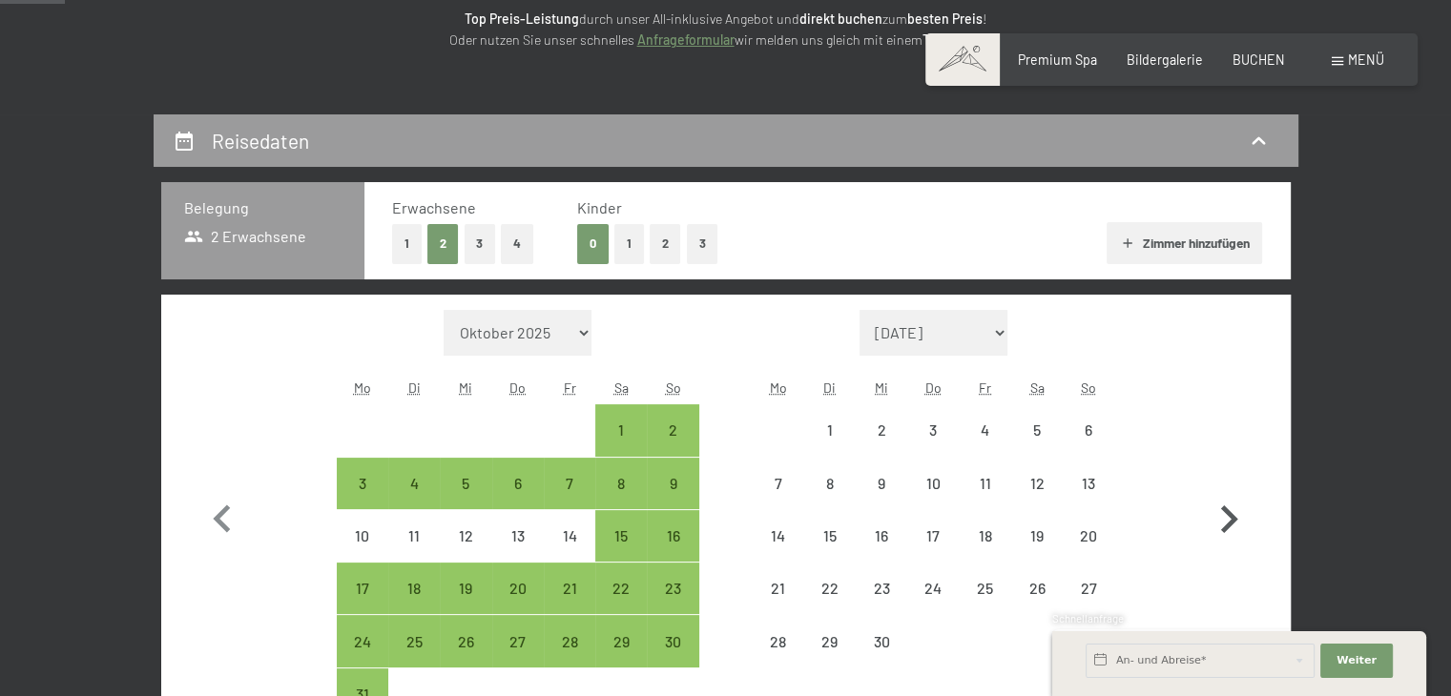
select select "[DATE]"
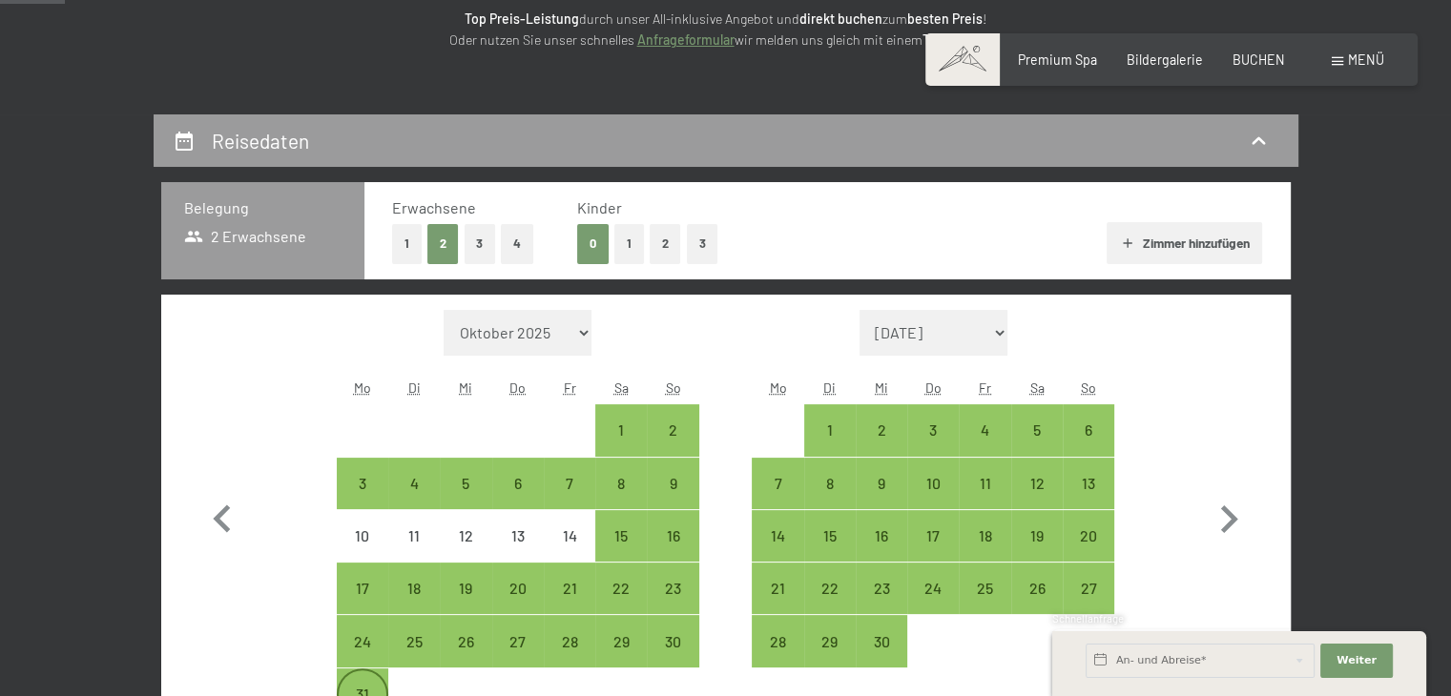
click at [367, 673] on div "31" at bounding box center [363, 695] width 48 height 48
select select "[DATE]"
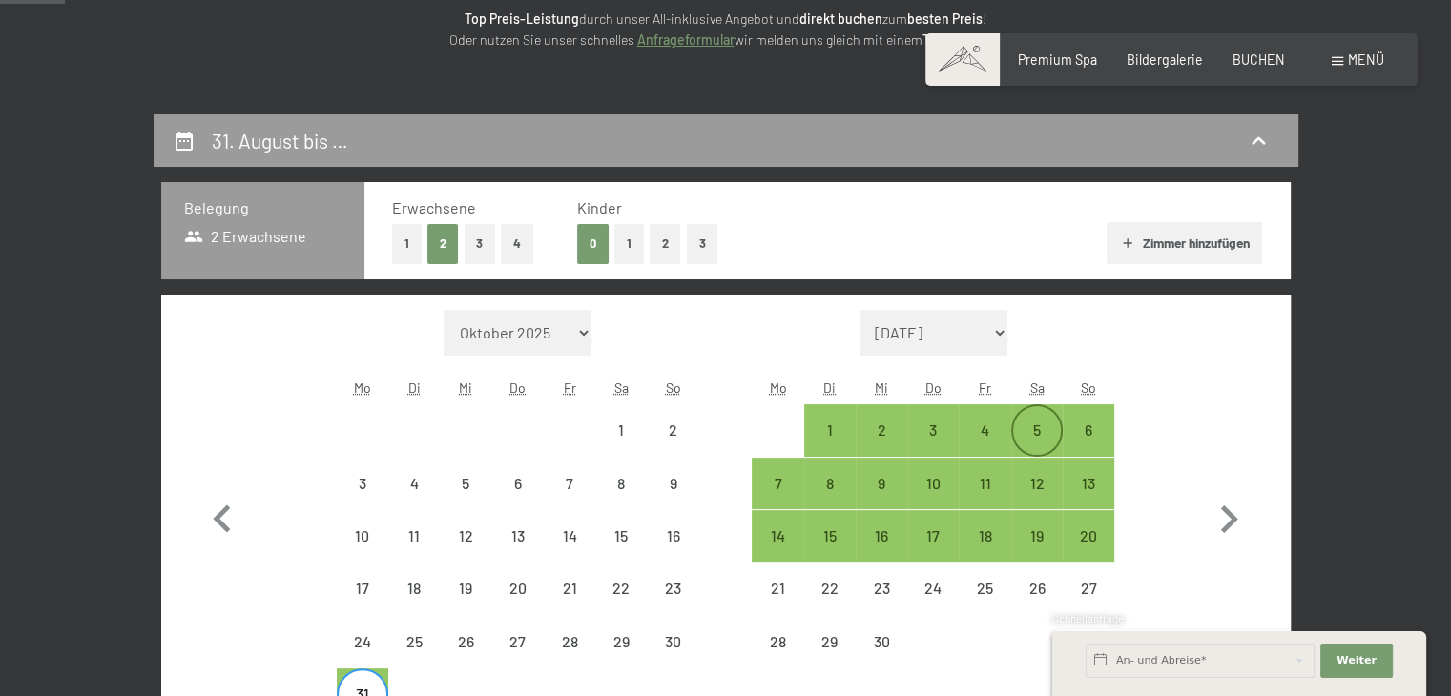
click at [1034, 430] on div "5" at bounding box center [1037, 447] width 48 height 48
select select "[DATE]"
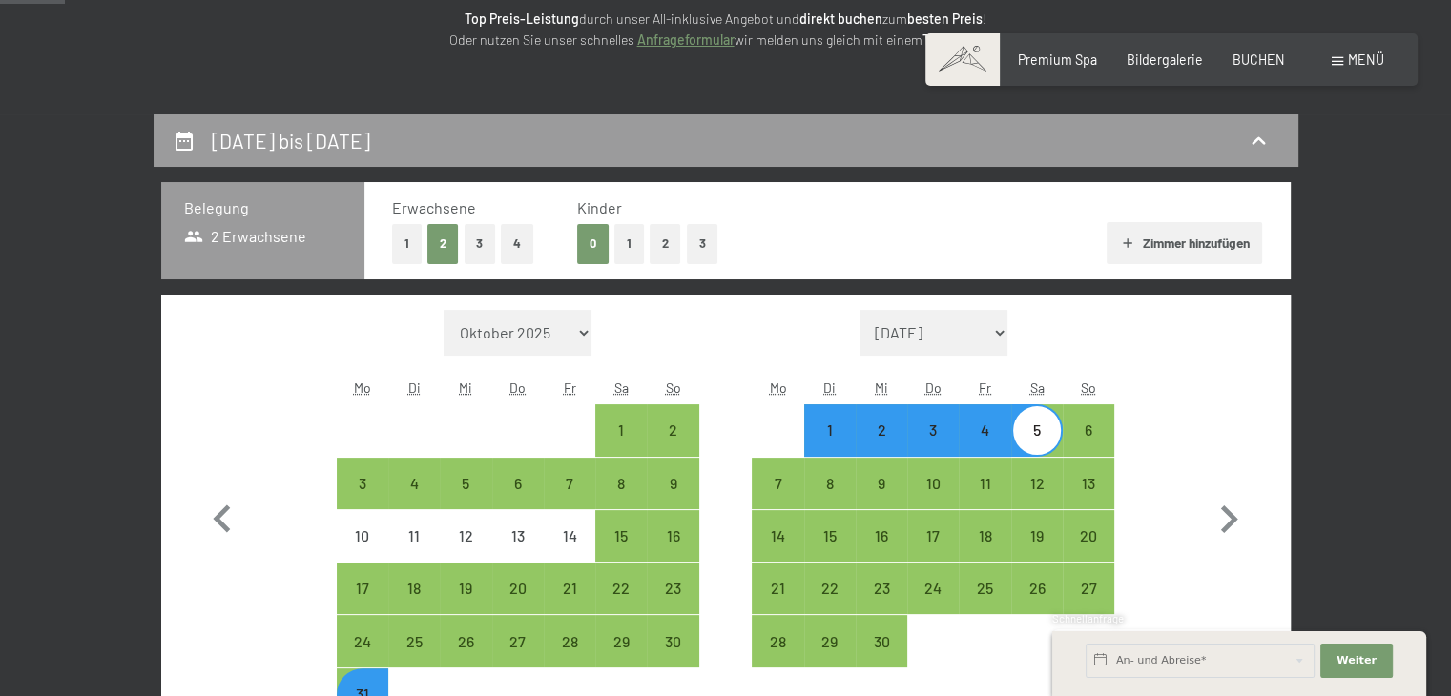
click at [511, 244] on button "4" at bounding box center [517, 243] width 32 height 39
select select "[DATE]"
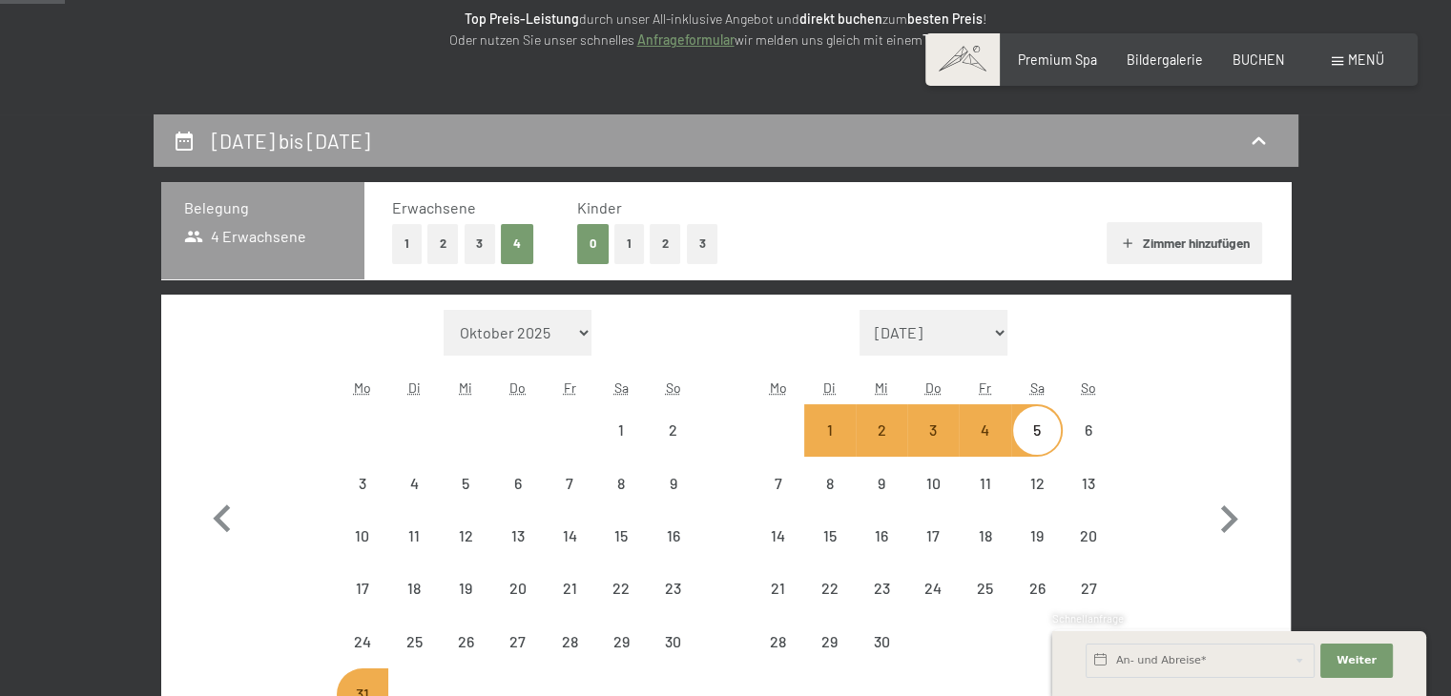
select select "[DATE]"
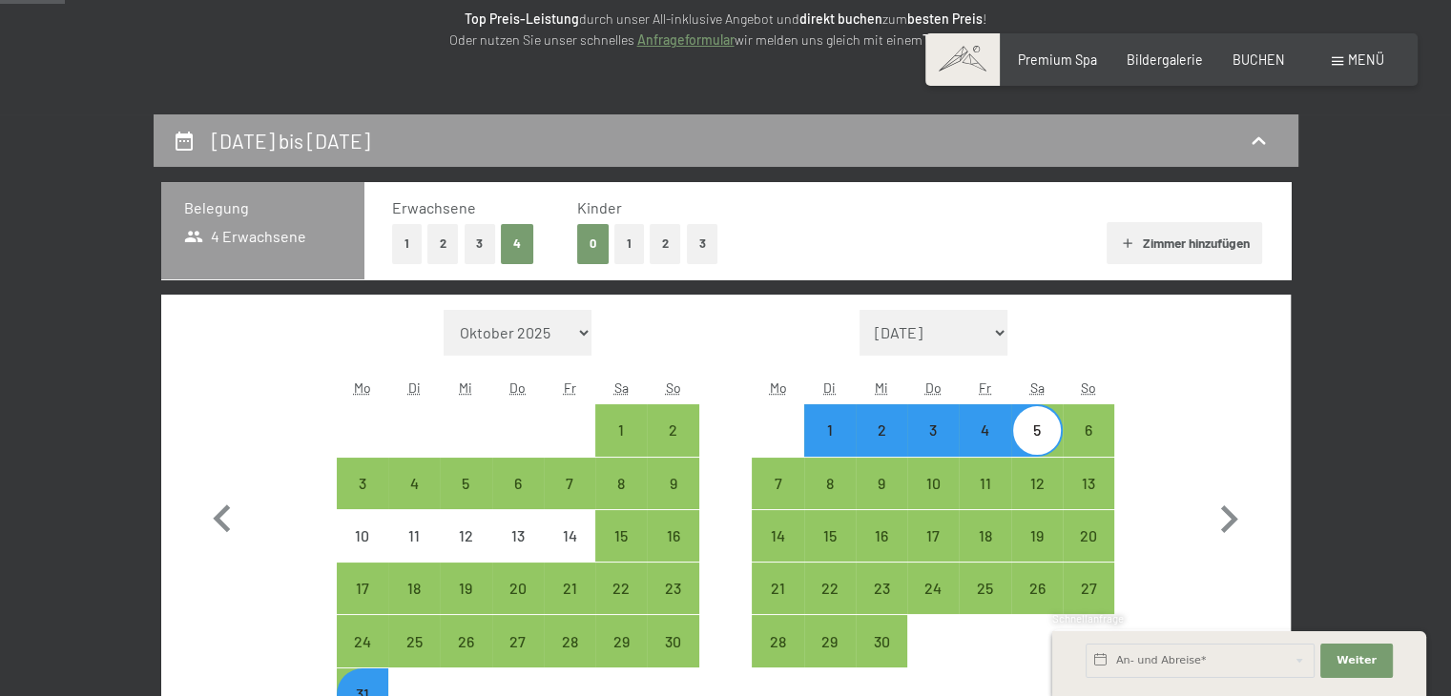
click at [434, 243] on button "2" at bounding box center [442, 243] width 31 height 39
select select "[DATE]"
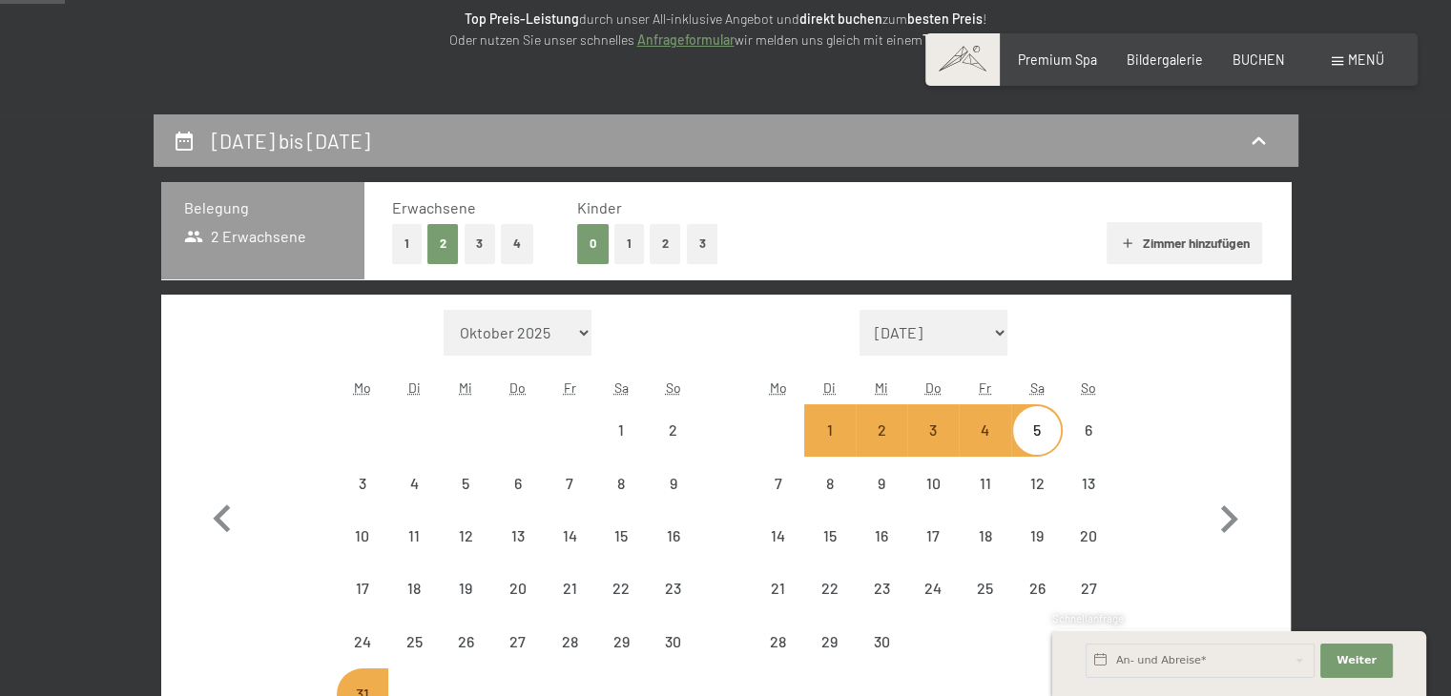
select select "[DATE]"
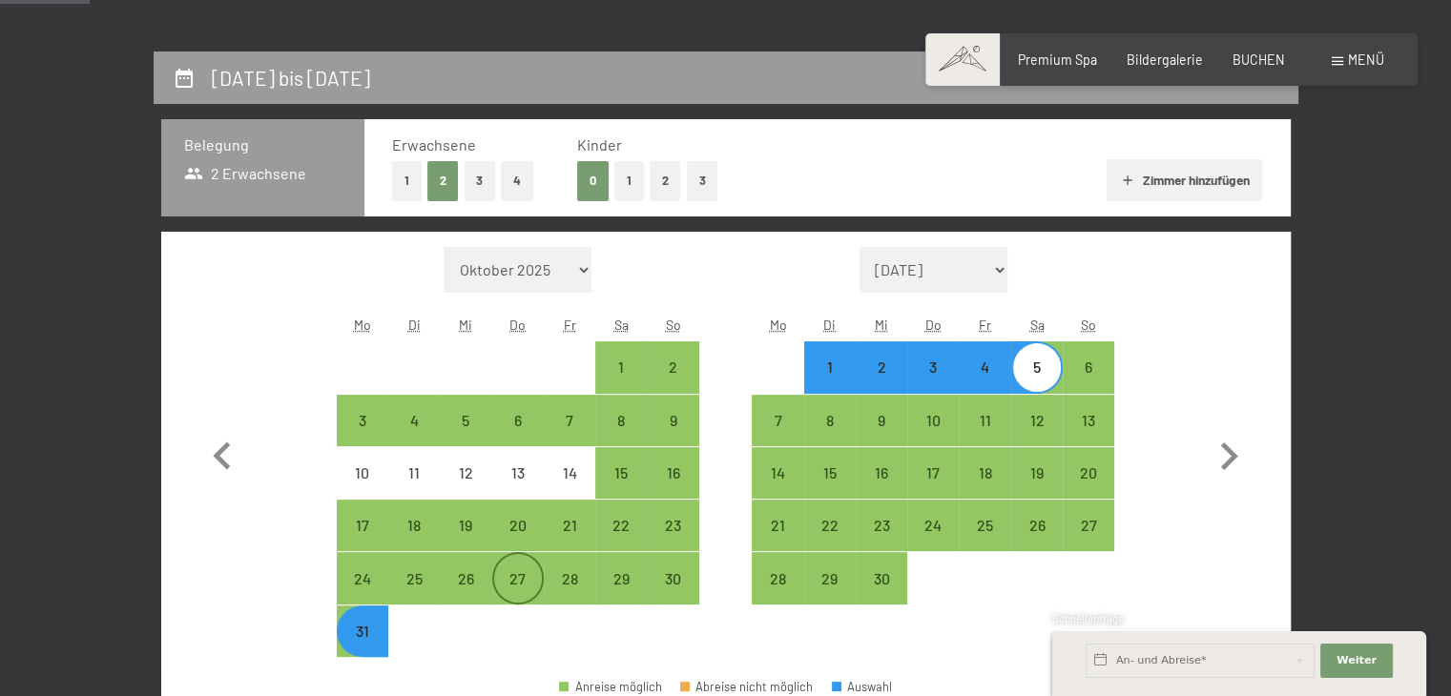
scroll to position [382, 0]
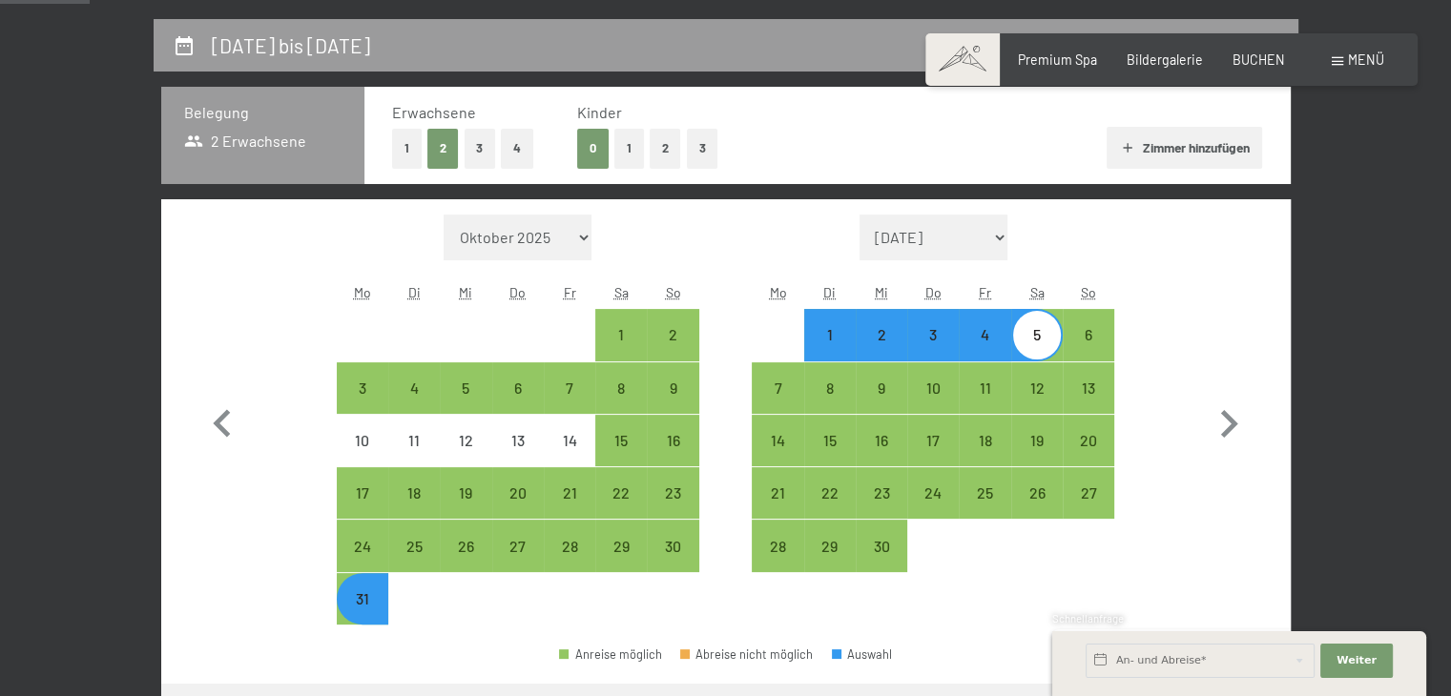
click at [1169, 150] on button "Zimmer hinzufügen" at bounding box center [1183, 148] width 155 height 42
select select "[DATE]"
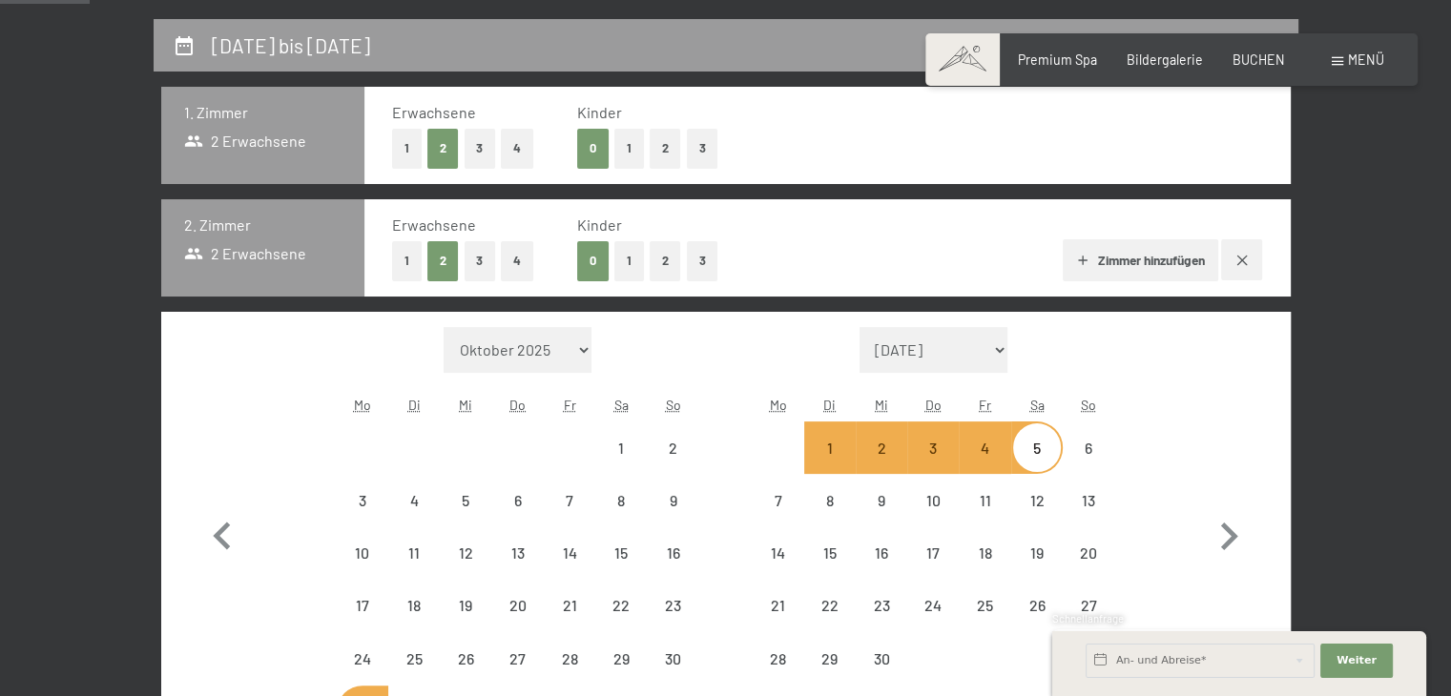
select select "[DATE]"
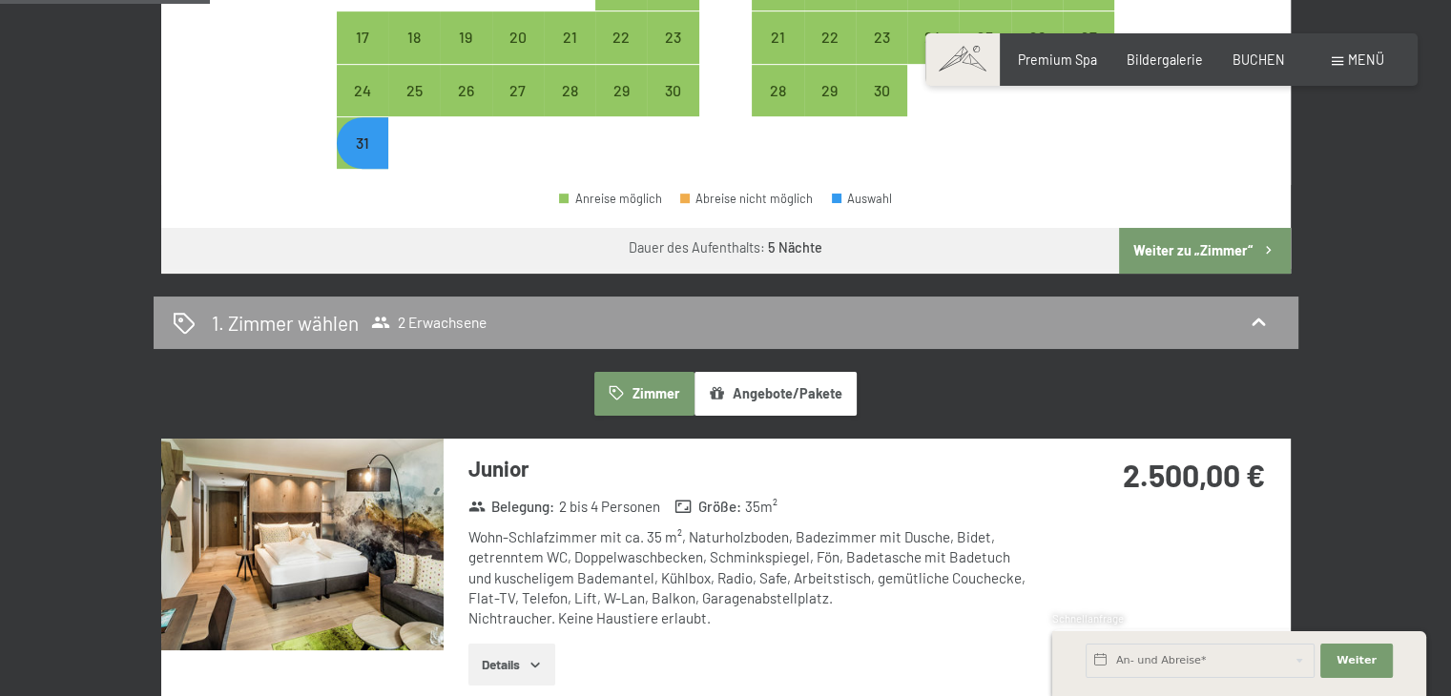
scroll to position [858, 0]
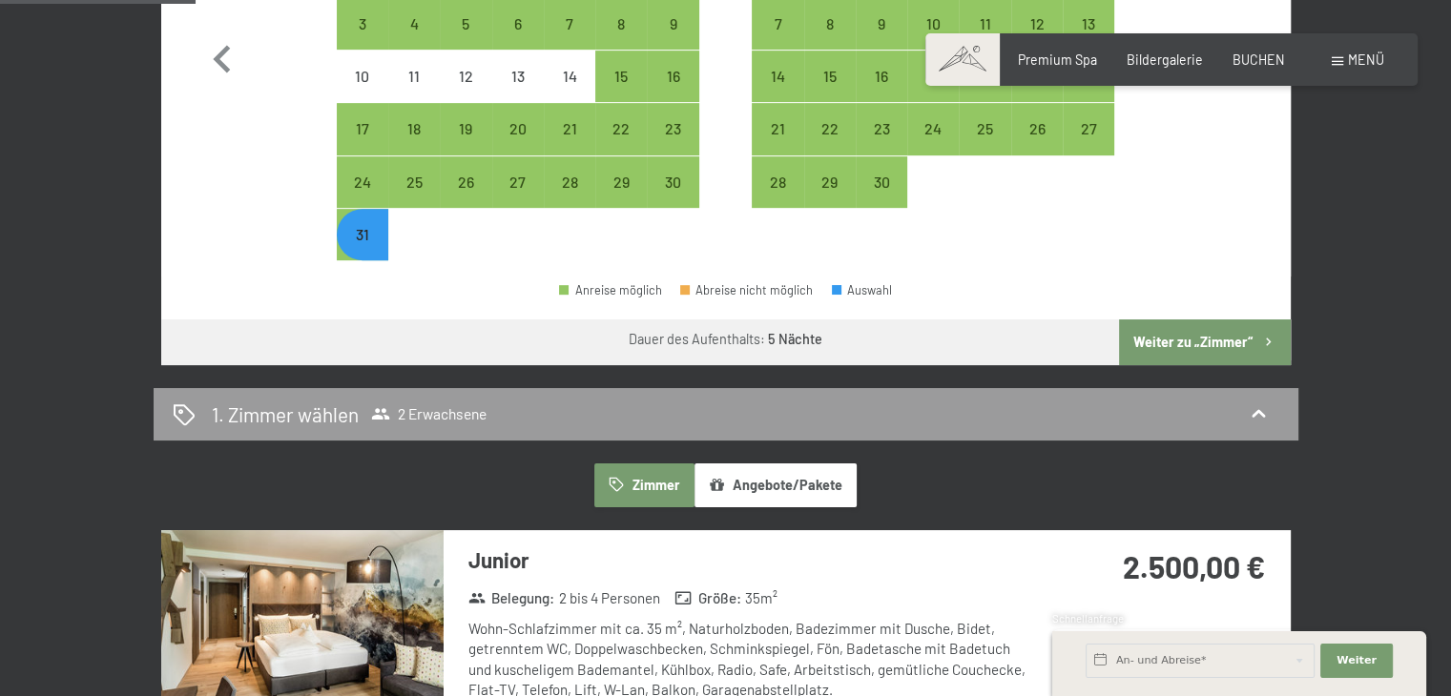
click at [774, 485] on button "Angebote/Pakete" at bounding box center [775, 486] width 162 height 44
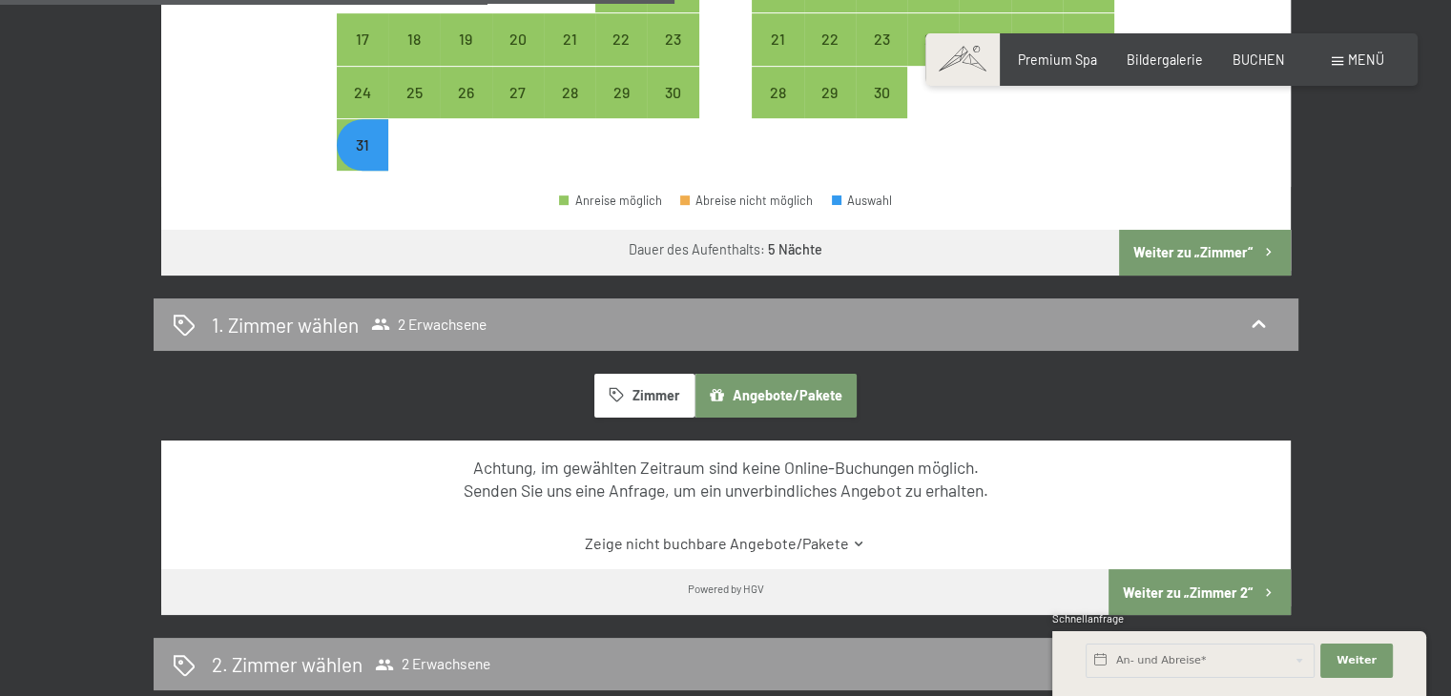
scroll to position [1049, 0]
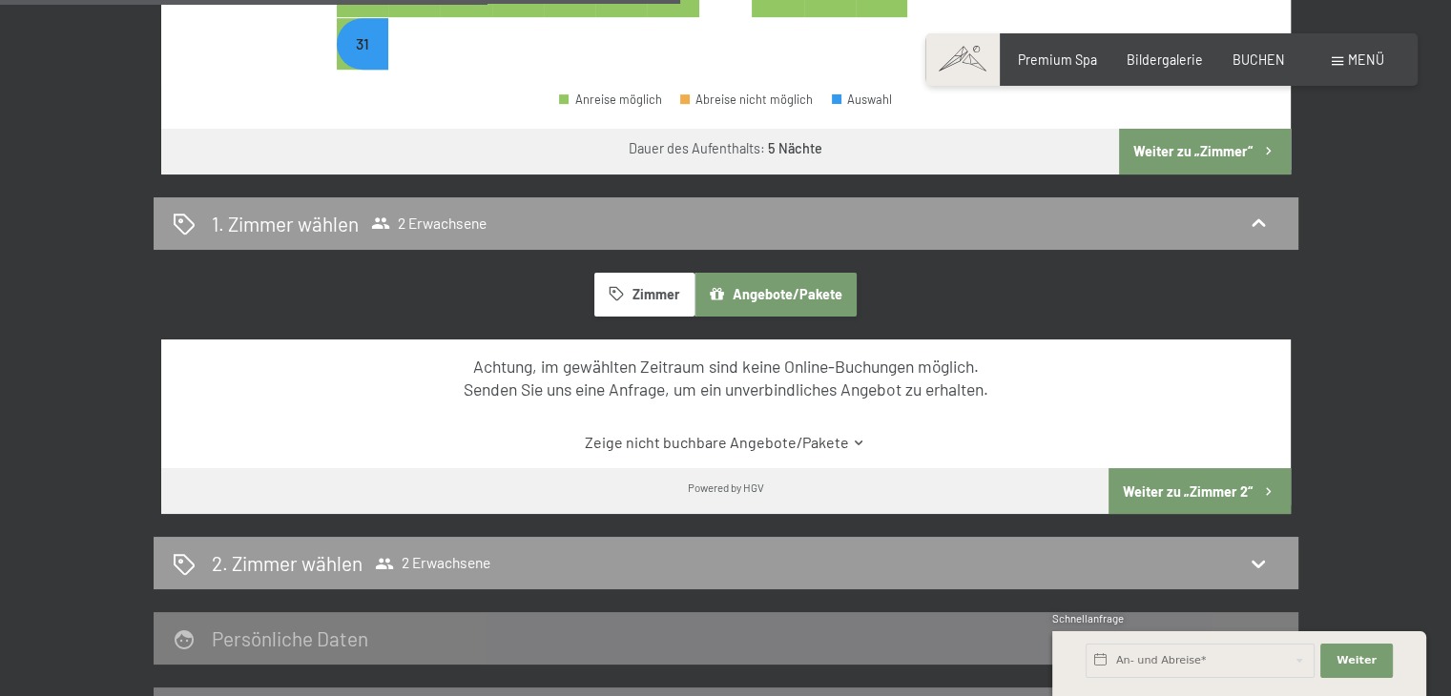
click at [649, 287] on button "Zimmer" at bounding box center [643, 295] width 99 height 44
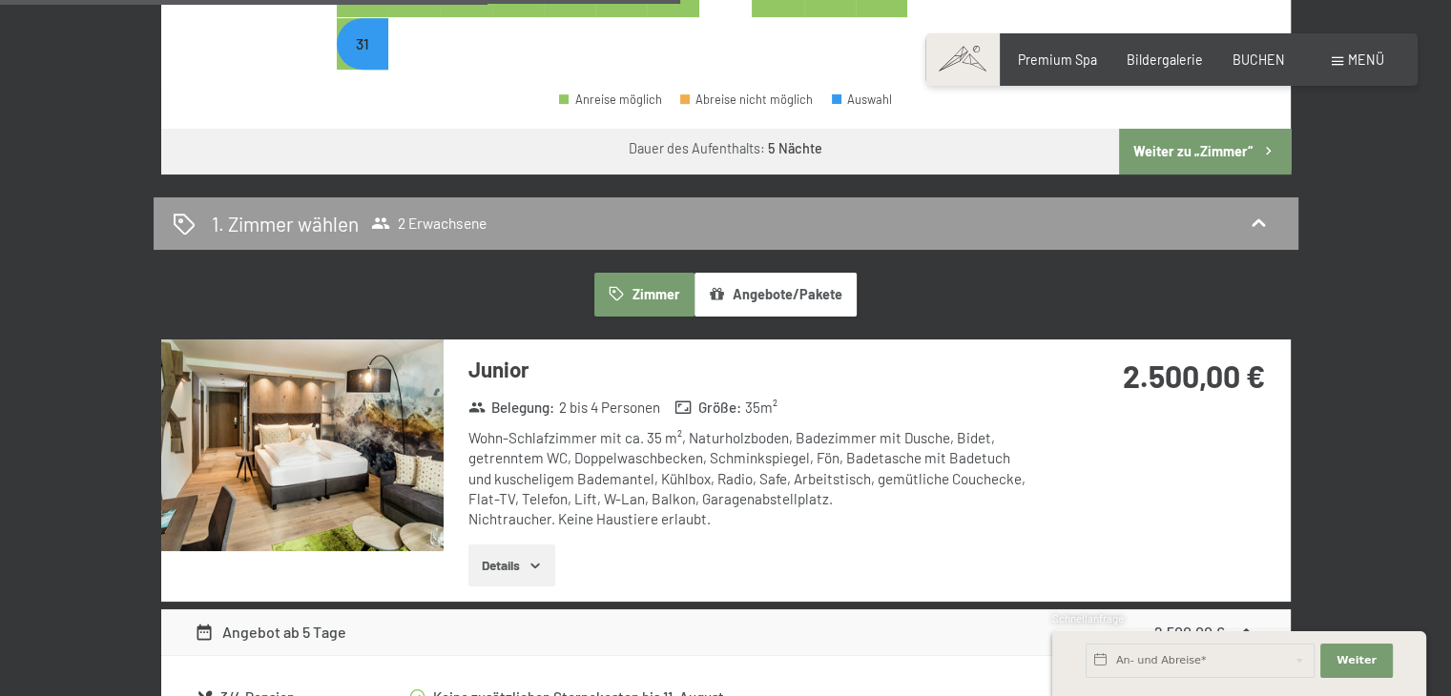
click at [501, 569] on button "Details" at bounding box center [511, 566] width 87 height 42
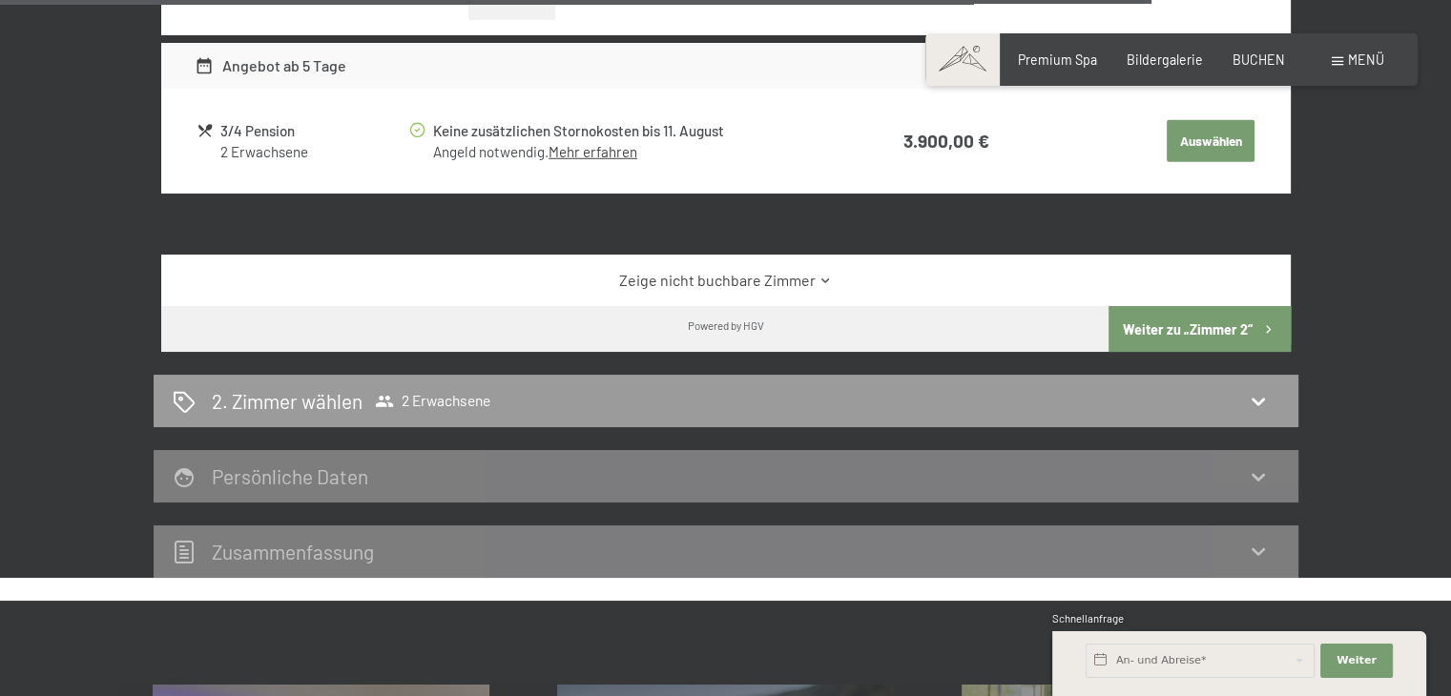
scroll to position [5246, 0]
